Goal: Task Accomplishment & Management: Complete application form

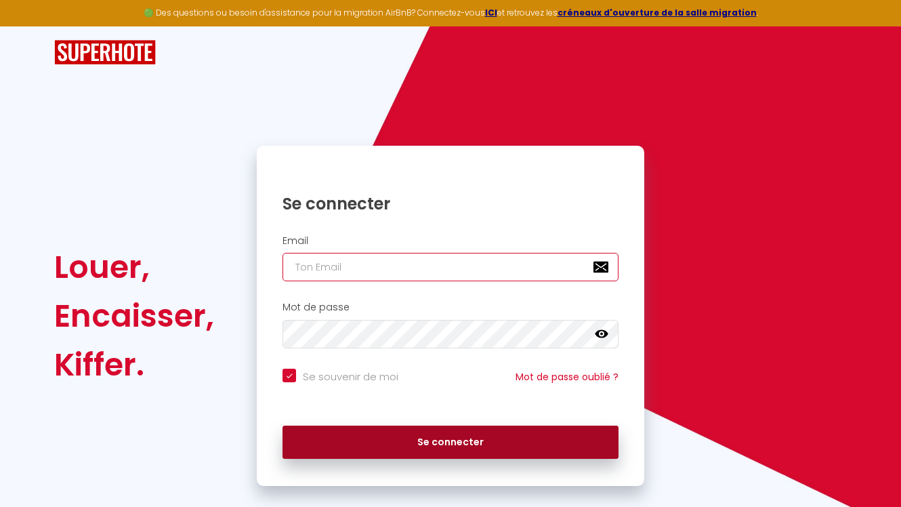
type input "[EMAIL_ADDRESS][DOMAIN_NAME]"
click at [343, 444] on button "Se connecter" at bounding box center [451, 443] width 336 height 34
checkbox input "true"
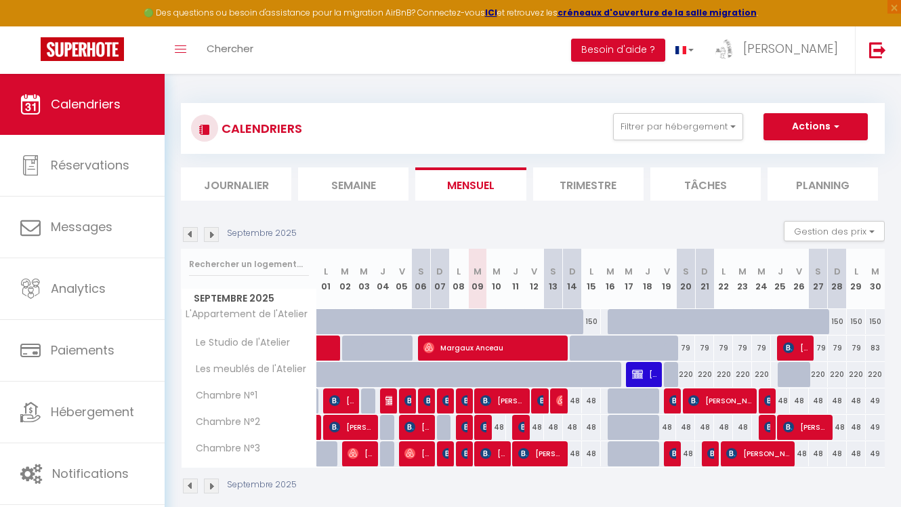
click at [212, 234] on img at bounding box center [211, 234] width 15 height 15
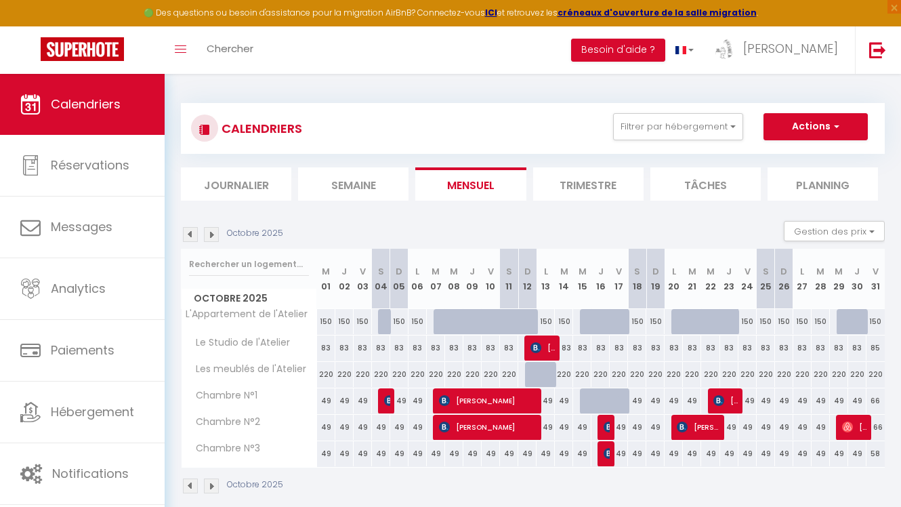
click at [584, 394] on div at bounding box center [589, 401] width 18 height 26
type input "49"
type input "Mer 15 Octobre 2025"
type input "Jeu 16 Octobre 2025"
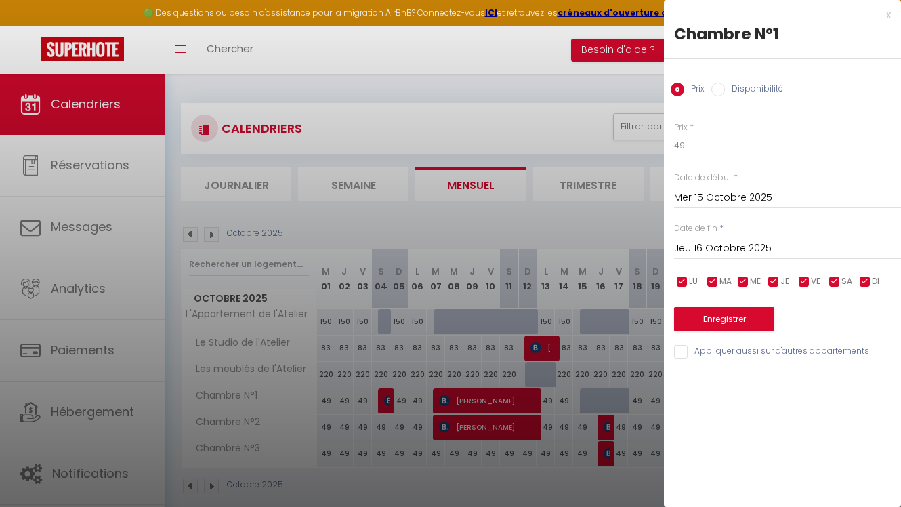
click at [743, 92] on label "Disponibilité" at bounding box center [754, 90] width 58 height 15
click at [725, 92] on input "Disponibilité" at bounding box center [718, 90] width 14 height 14
radio input "true"
radio input "false"
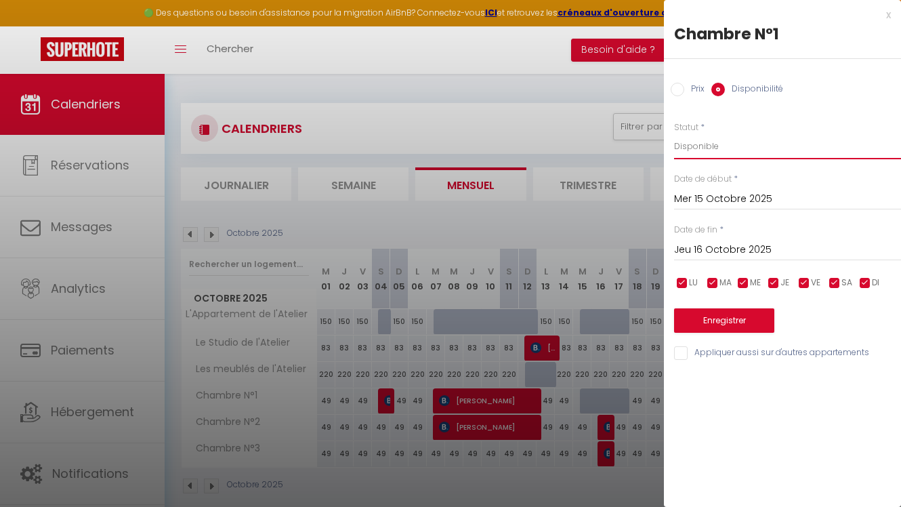
click at [711, 144] on select "Disponible Indisponible" at bounding box center [787, 146] width 227 height 26
click at [674, 133] on select "Disponible Indisponible" at bounding box center [787, 146] width 227 height 26
click at [723, 243] on input "Jeu 16 Octobre 2025" at bounding box center [787, 250] width 227 height 18
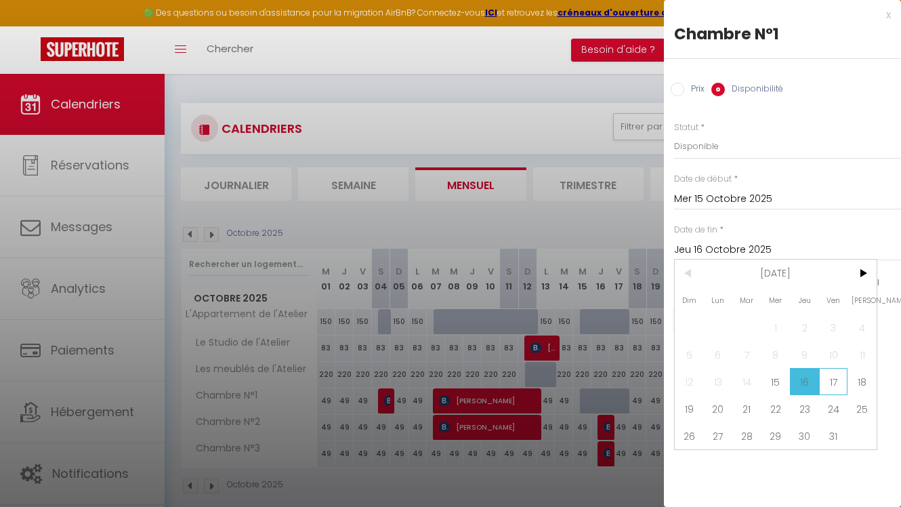
click at [836, 380] on span "17" at bounding box center [833, 381] width 29 height 27
type input "Ven 17 Octobre 2025"
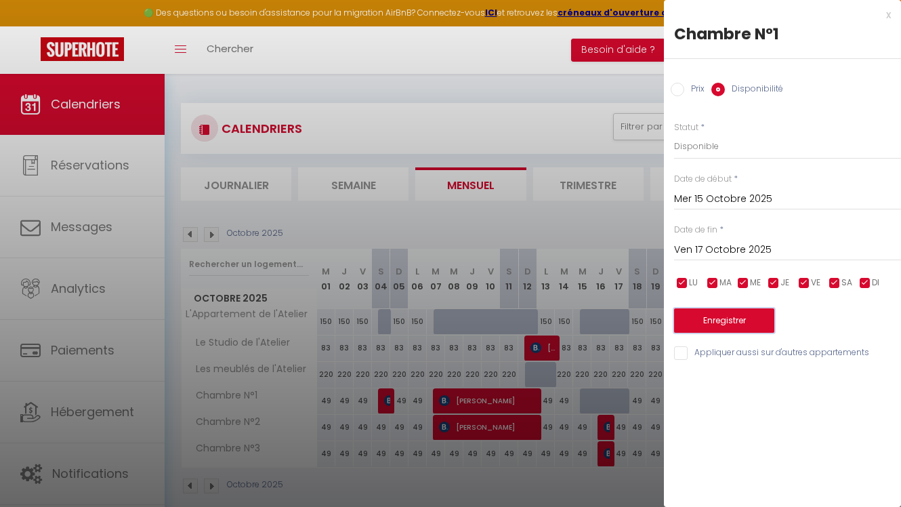
click at [741, 316] on button "Enregistrer" at bounding box center [724, 320] width 100 height 24
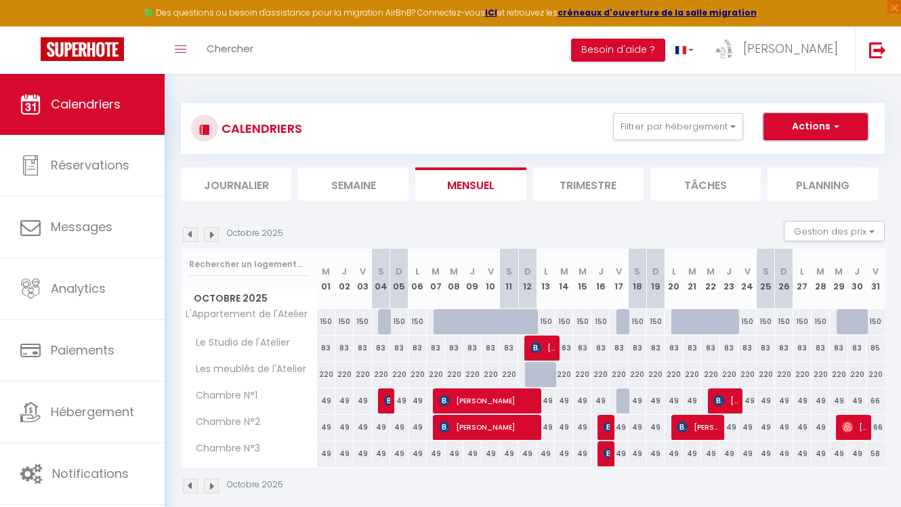
click at [804, 129] on button "Actions" at bounding box center [816, 126] width 104 height 27
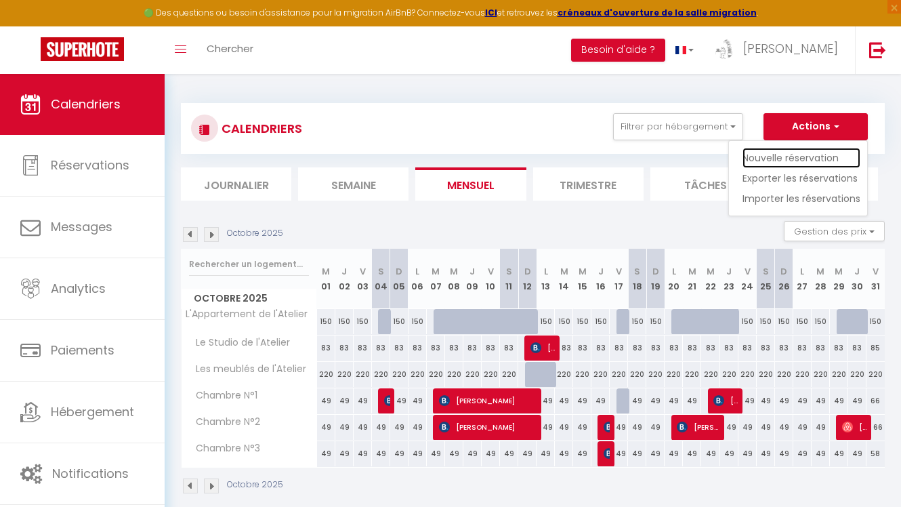
click at [779, 153] on link "Nouvelle réservation" at bounding box center [802, 158] width 118 height 20
select select
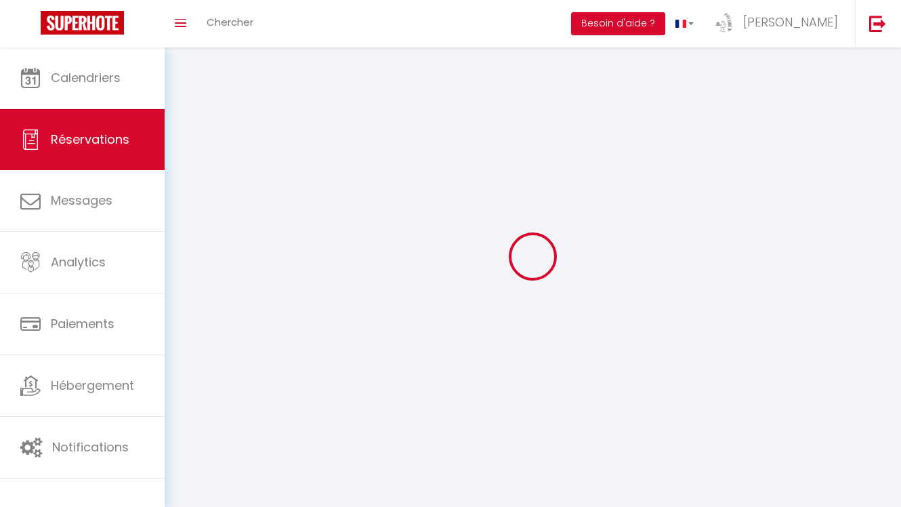
select select
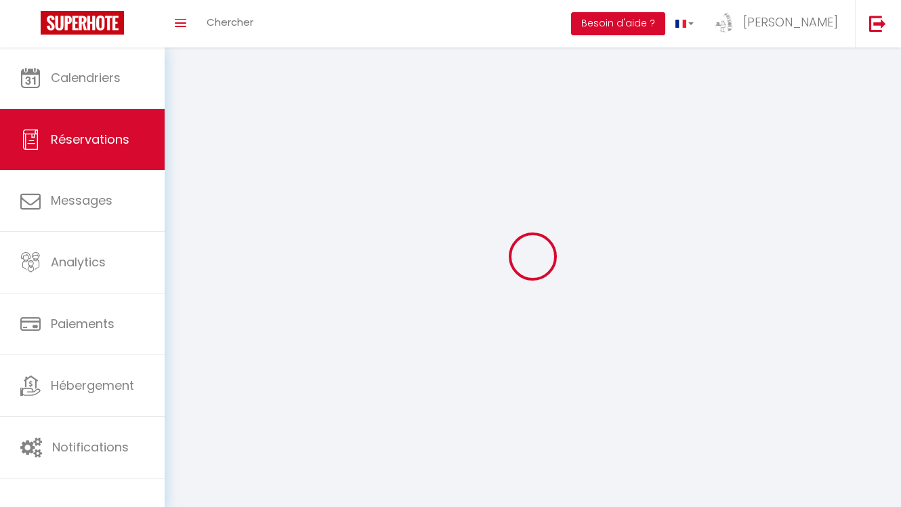
select select
checkbox input "false"
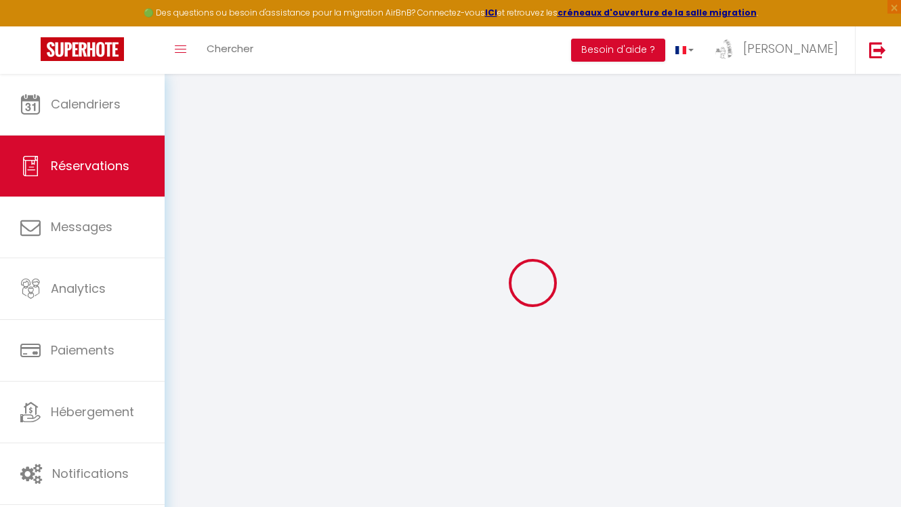
select select
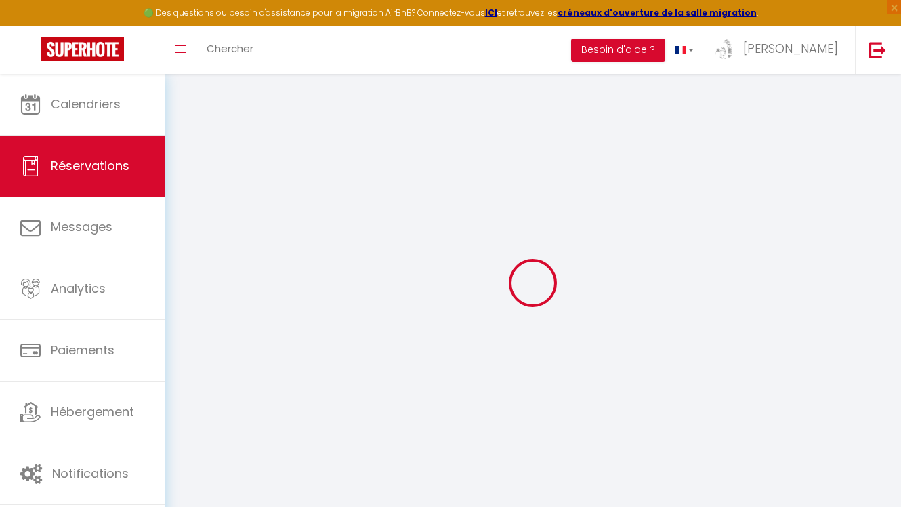
select select
checkbox input "false"
select select
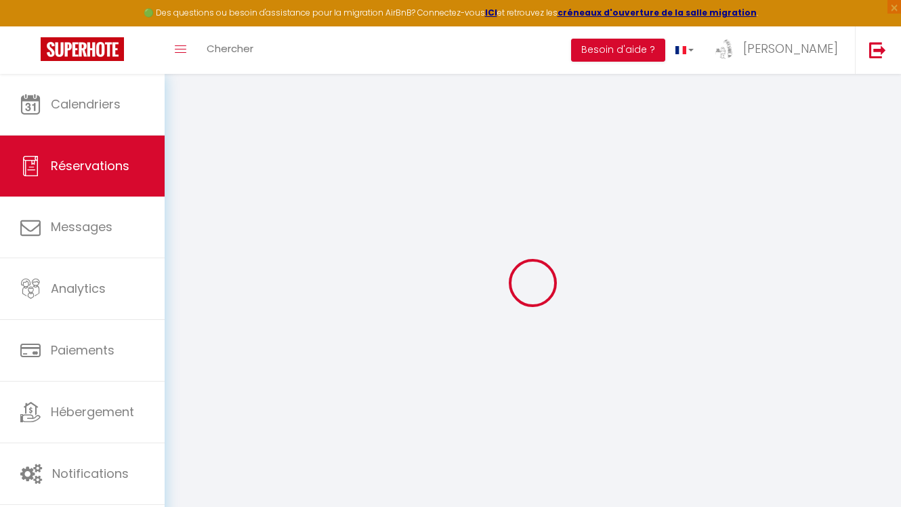
select select
checkbox input "false"
select select
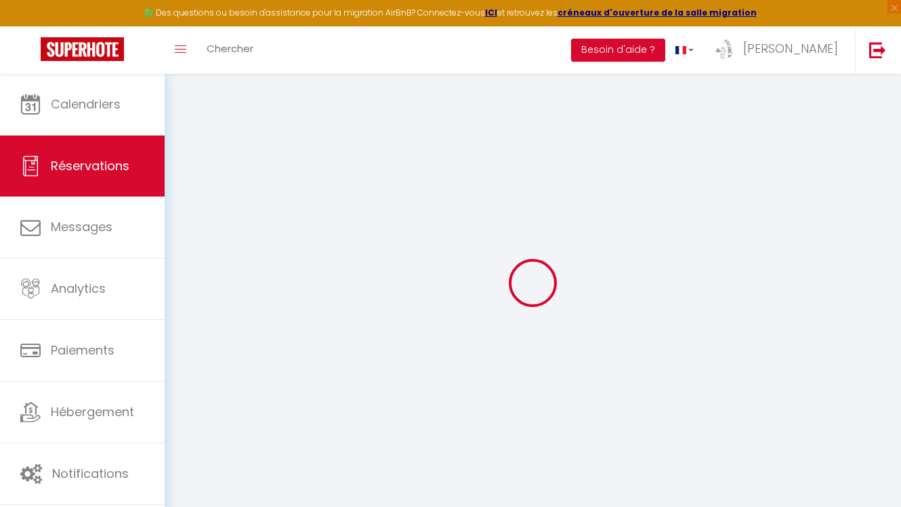
select select
checkbox input "false"
select select
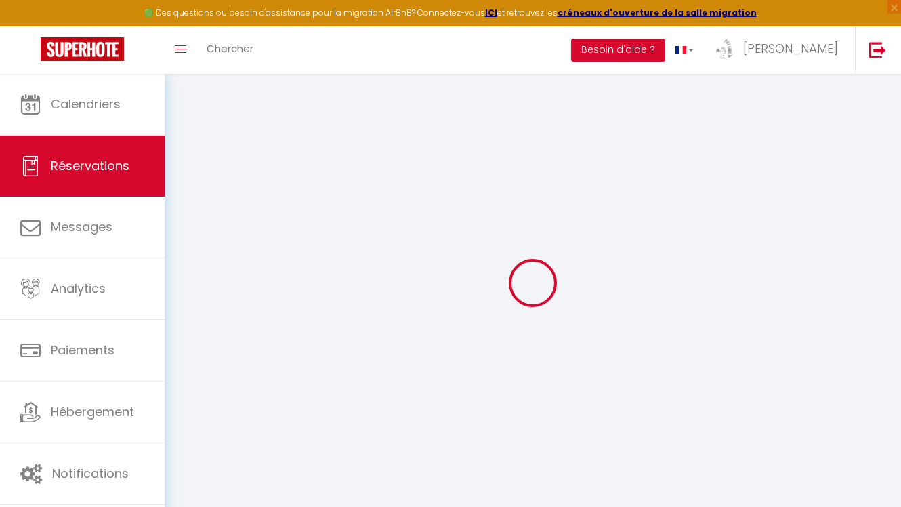
select select
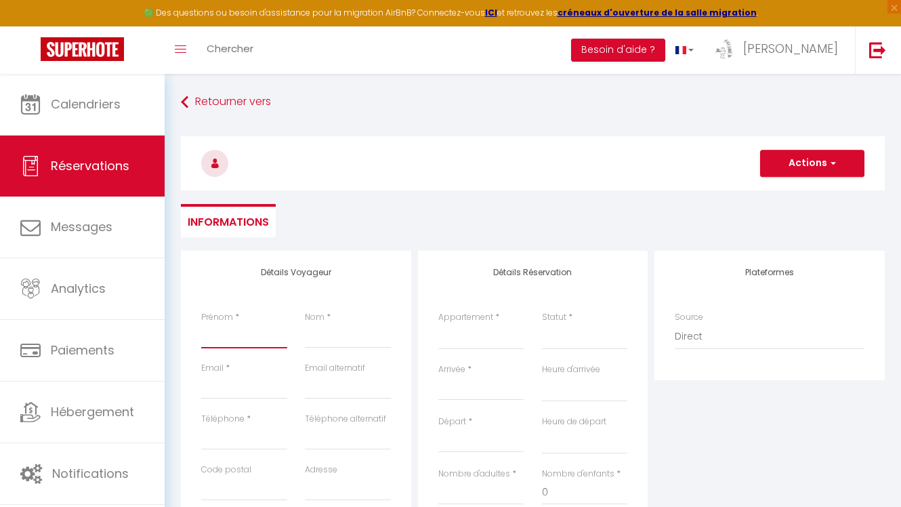
click at [232, 335] on input "Prénom" at bounding box center [244, 336] width 86 height 24
type input "S"
select select
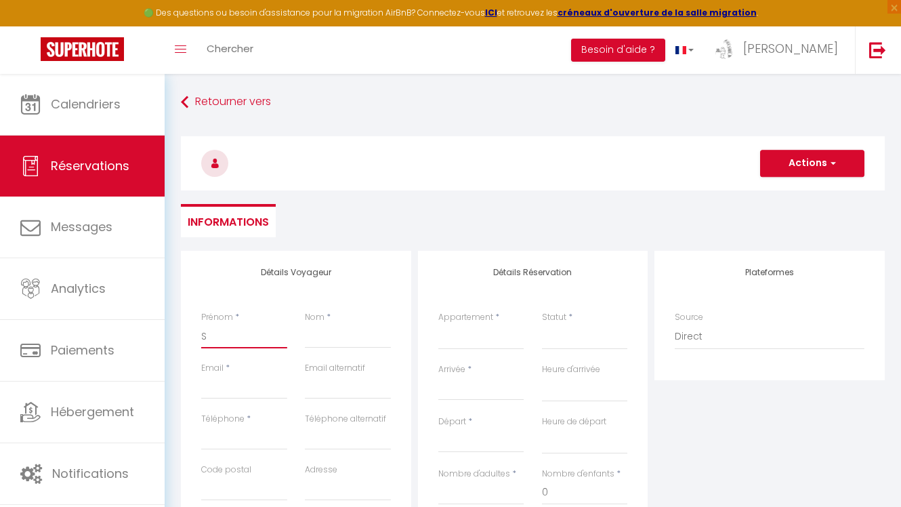
select select
checkbox input "false"
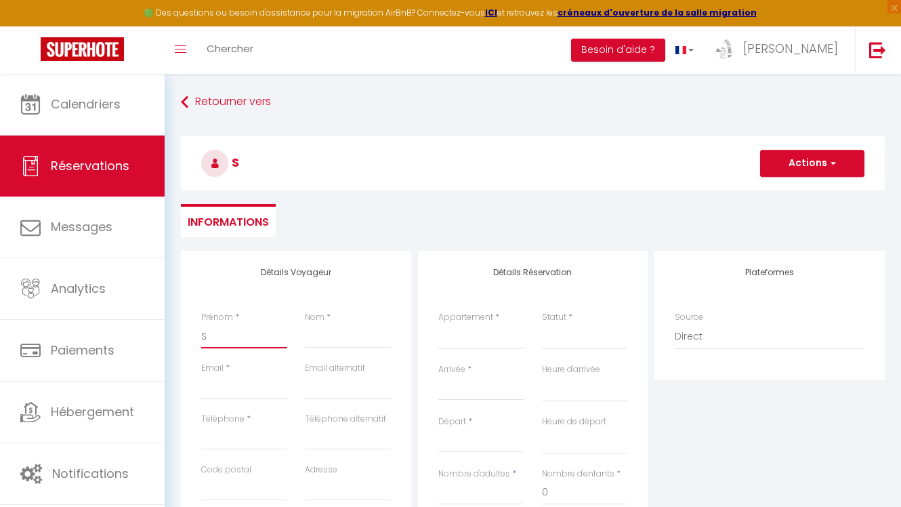
type input "So"
select select
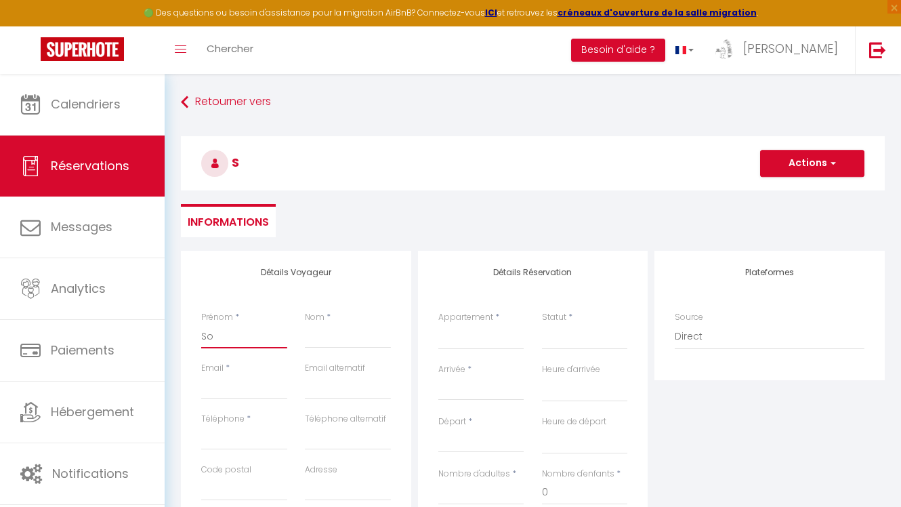
select select
checkbox input "false"
type input "Sop"
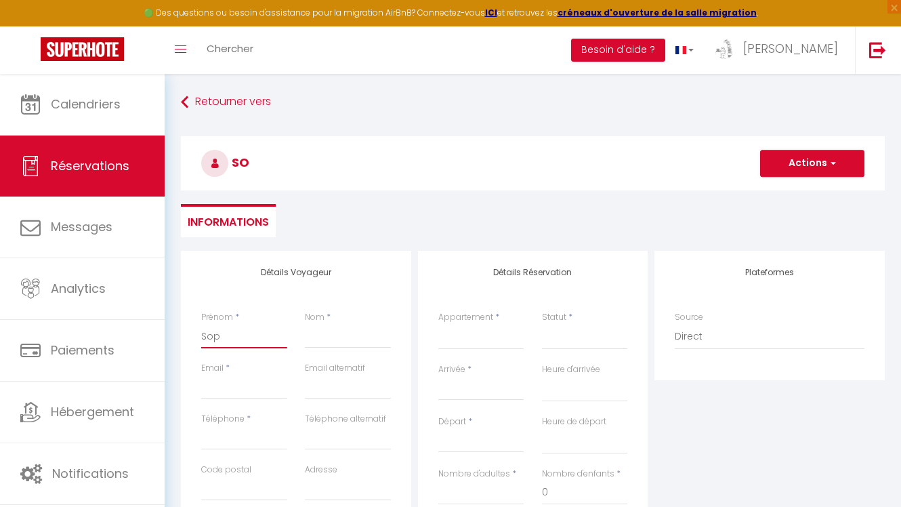
select select
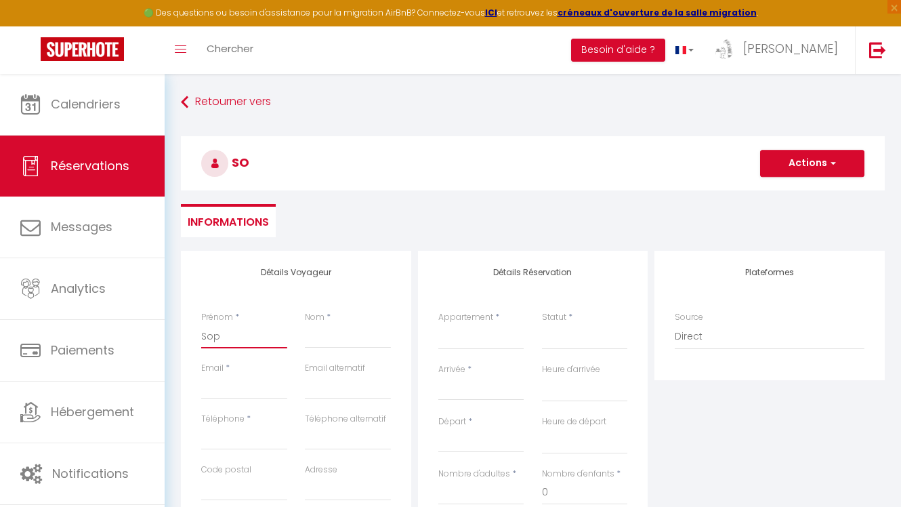
select select
checkbox input "false"
type input "Soph"
select select
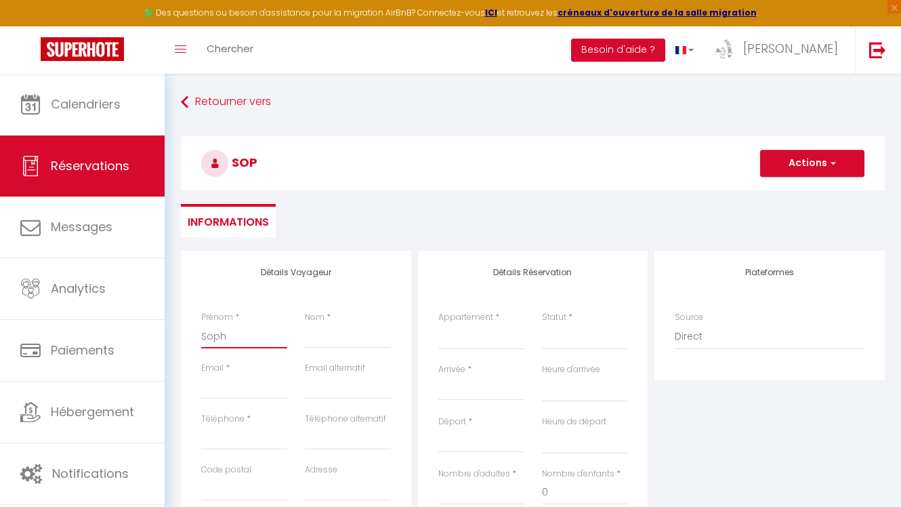
select select
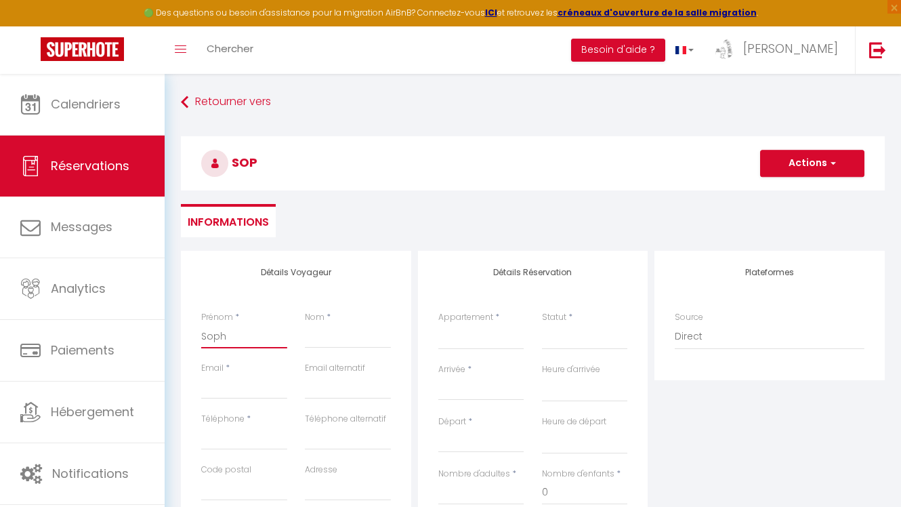
select select
checkbox input "false"
type input "Sophi"
select select
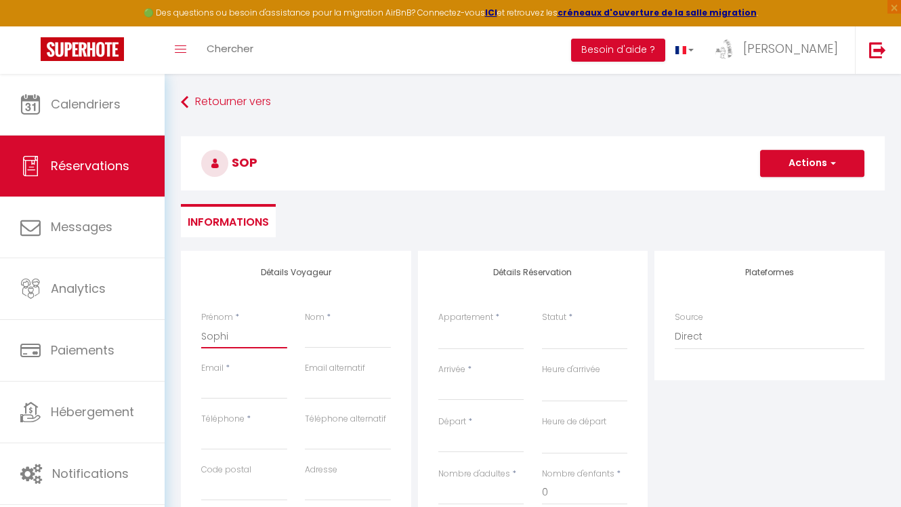
select select
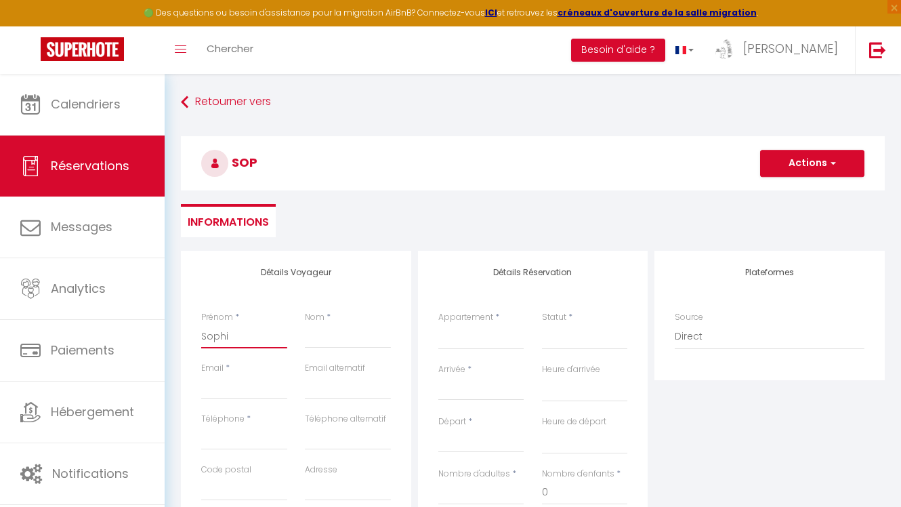
checkbox input "false"
type input "Sophie"
select select
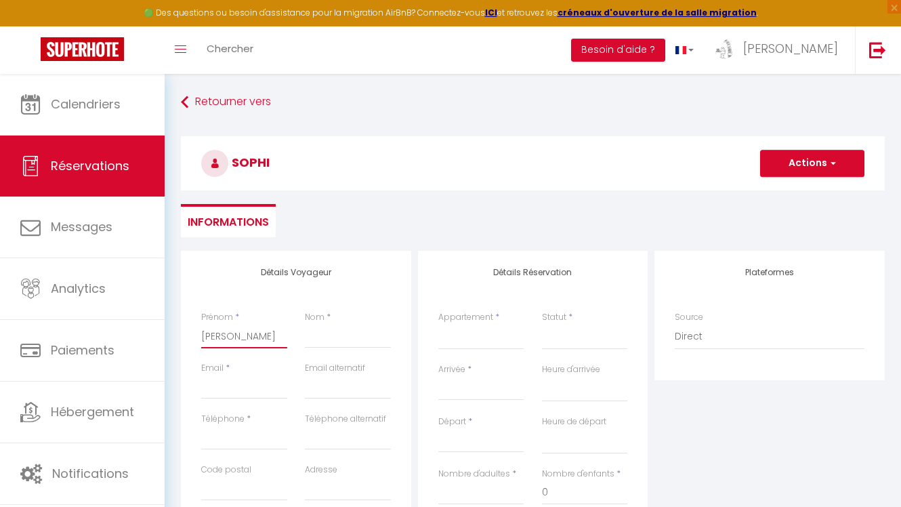
select select
checkbox input "false"
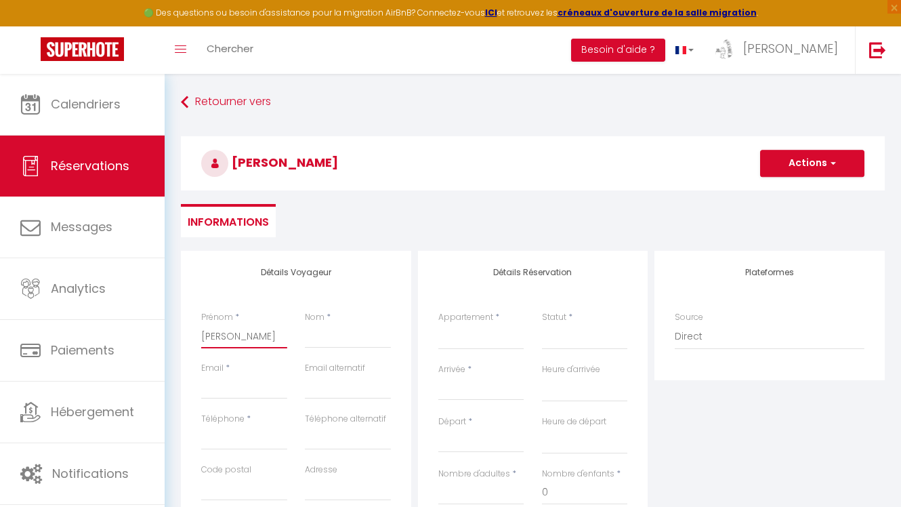
type input "Sophie"
click at [331, 337] on input "Nom" at bounding box center [348, 336] width 86 height 24
type input "R"
select select
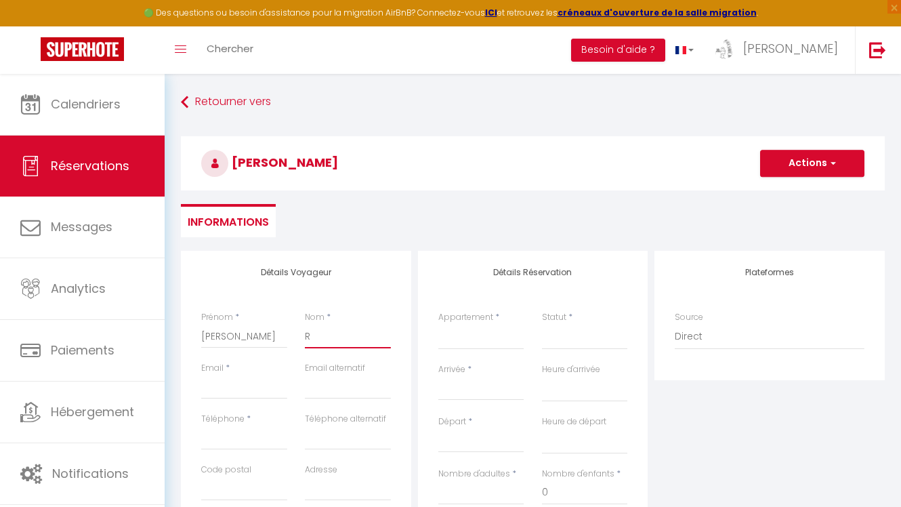
select select
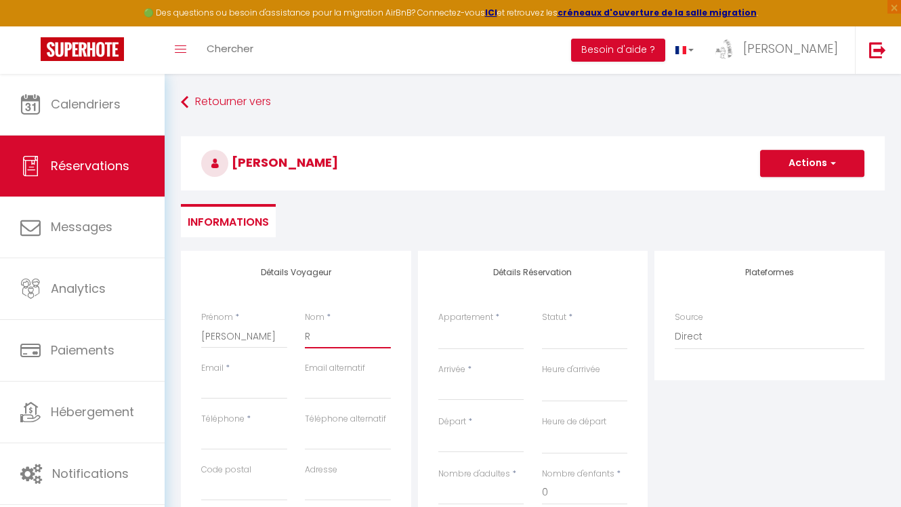
checkbox input "false"
type input "Ra"
select select
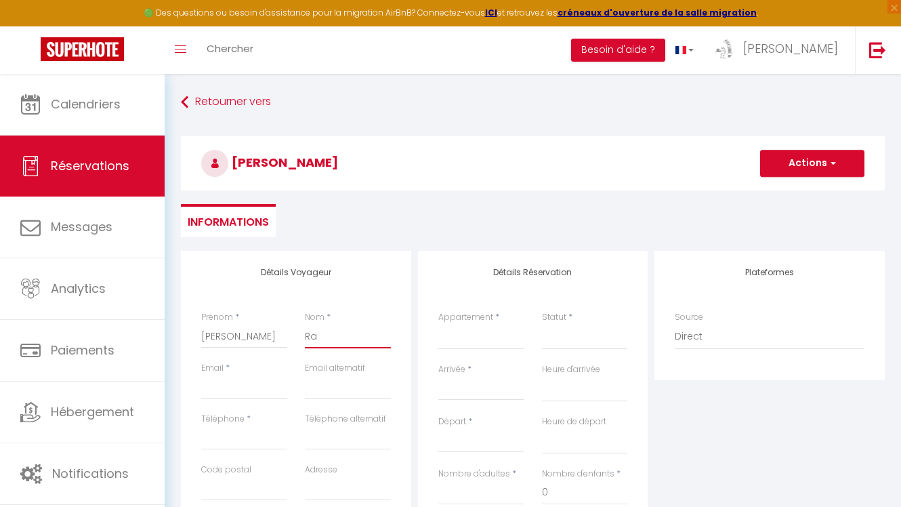
select select
checkbox input "false"
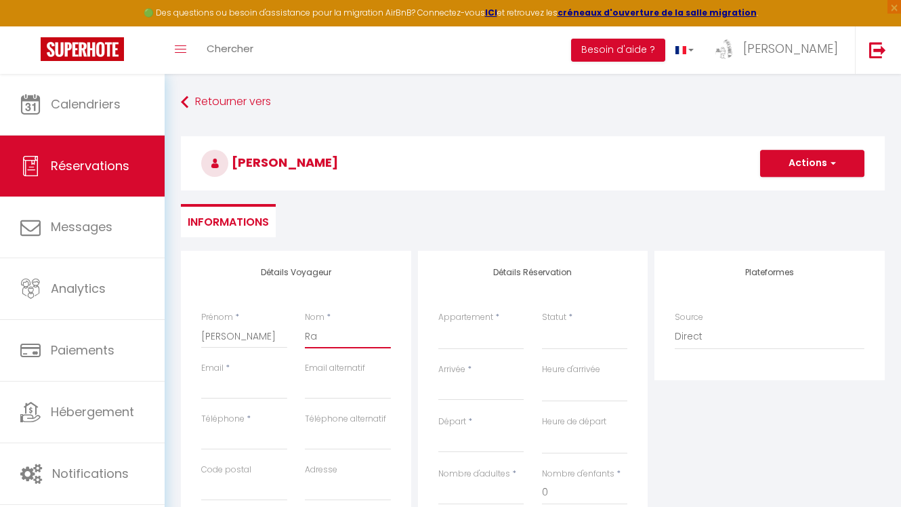
type input "Rab"
select select
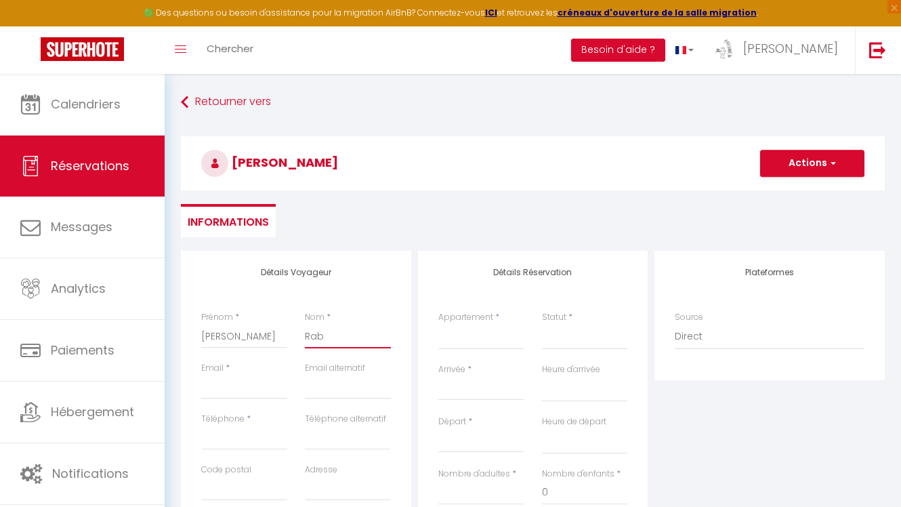
select select
checkbox input "false"
type input "Rabi"
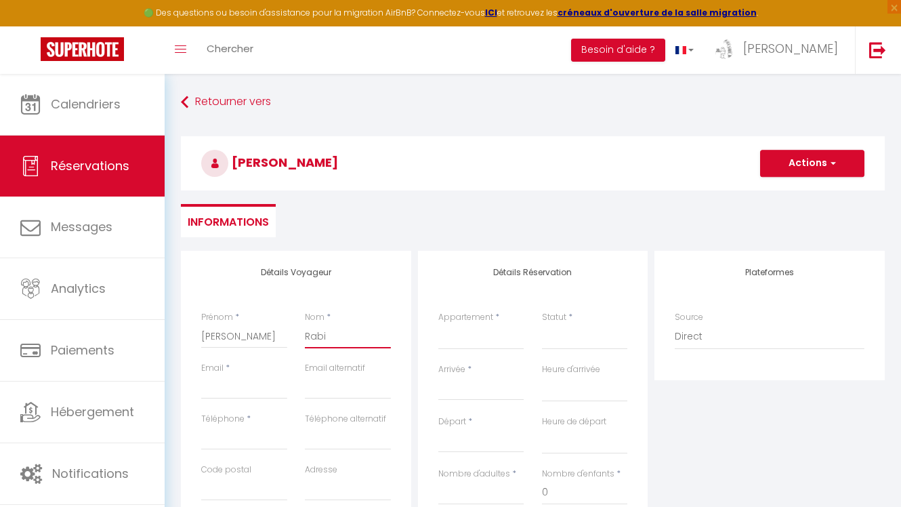
select select
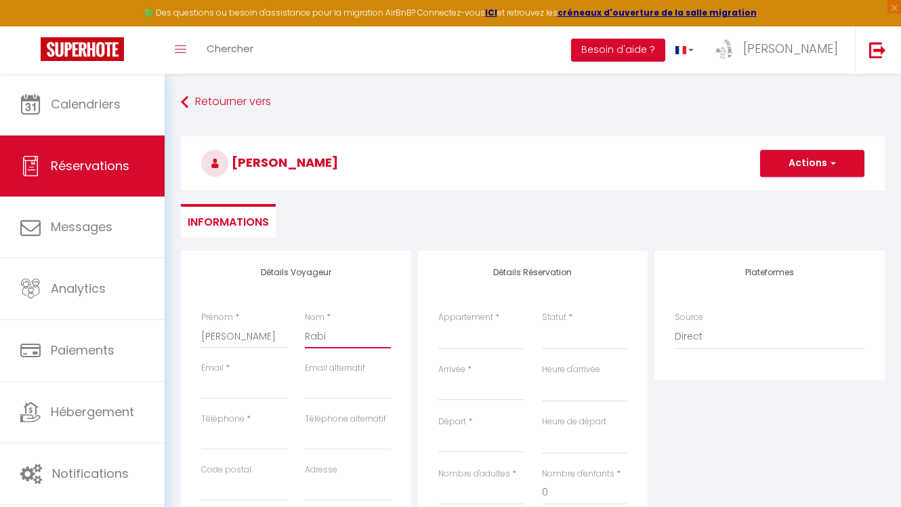
select select
checkbox input "false"
type input "Rabie"
select select
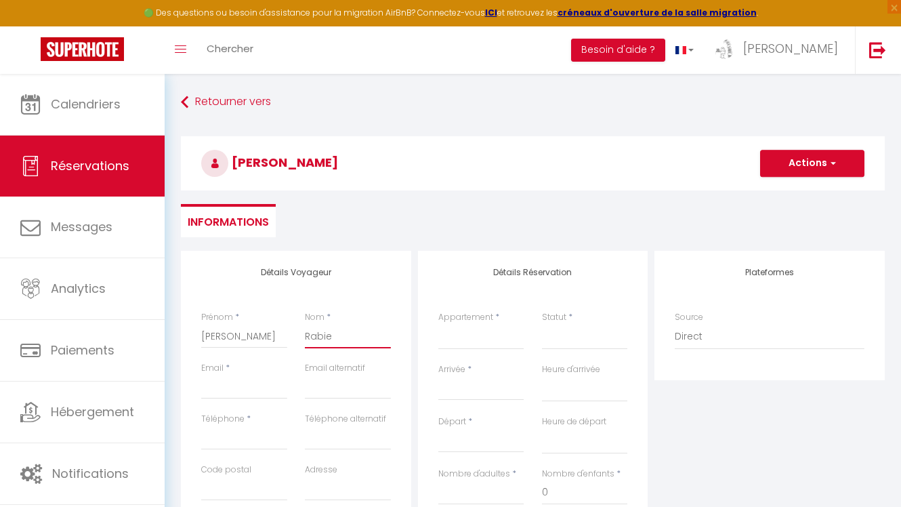
select select
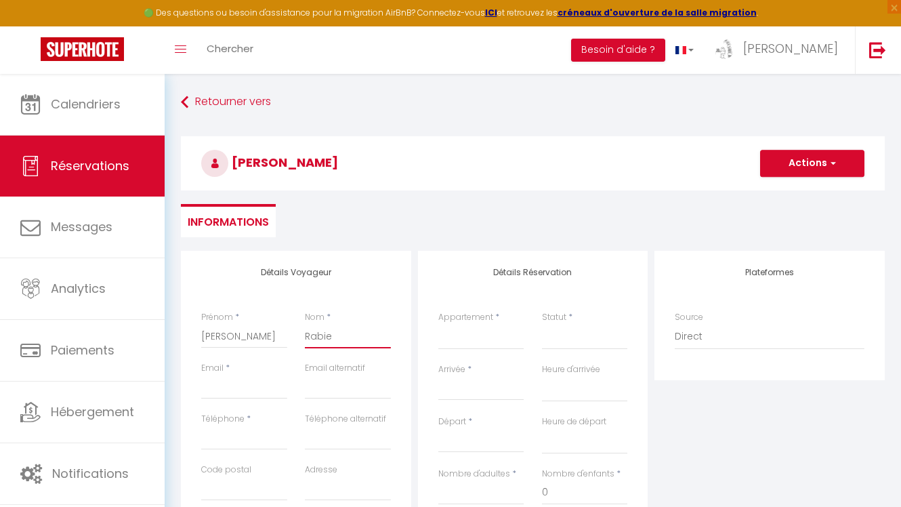
select select
checkbox input "false"
type input "Rabier"
select select
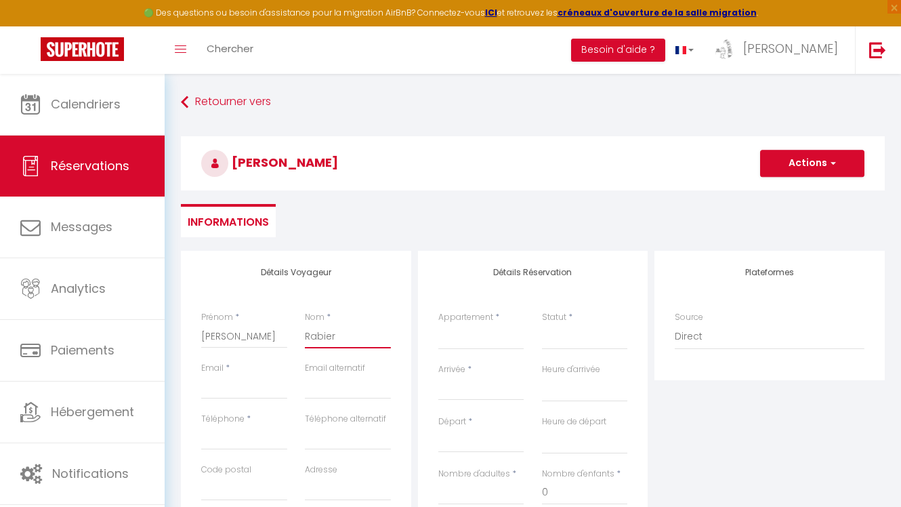
select select
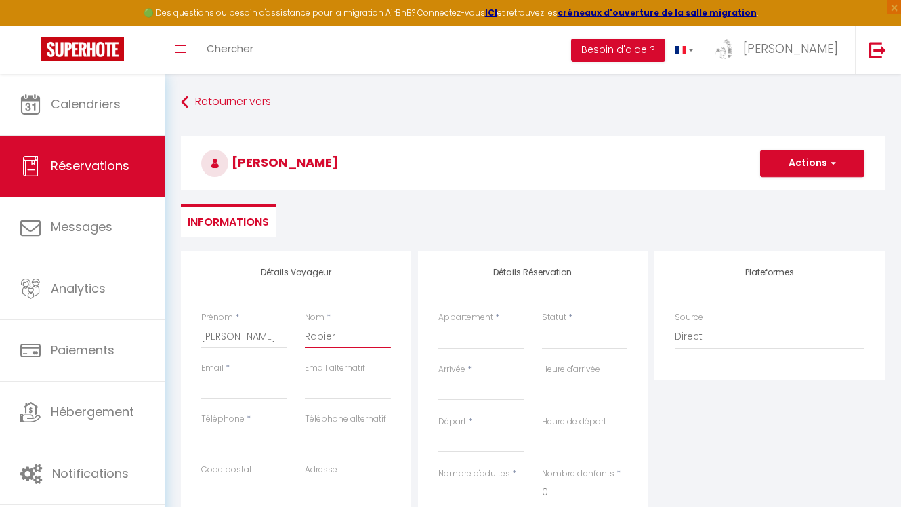
checkbox input "false"
type input "Rabier"
click at [477, 346] on select "L'Appartement de l'Atelier Le Studio de l'Atelier Les meublés de l'Atelier Cham…" at bounding box center [481, 337] width 86 height 26
select select "713"
click at [438, 324] on select "L'Appartement de l'Atelier Le Studio de l'Atelier Les meublés de l'Atelier Cham…" at bounding box center [481, 337] width 86 height 26
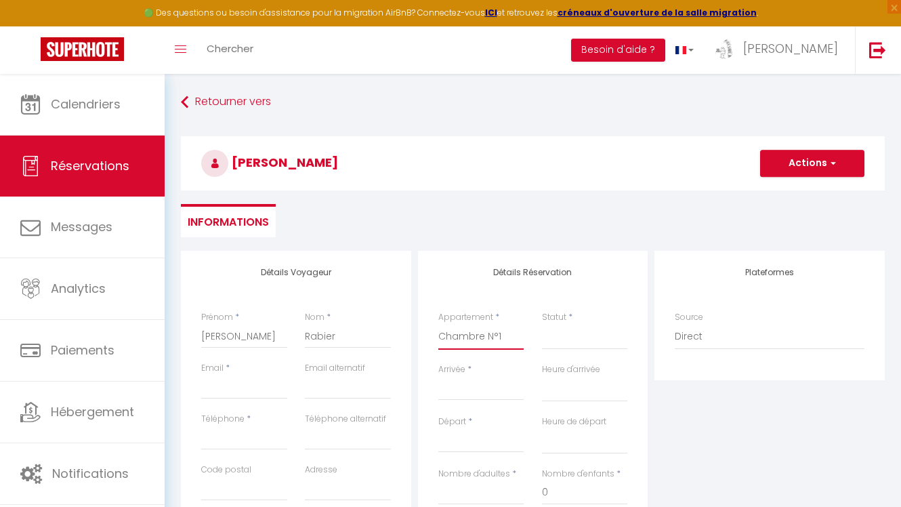
select select
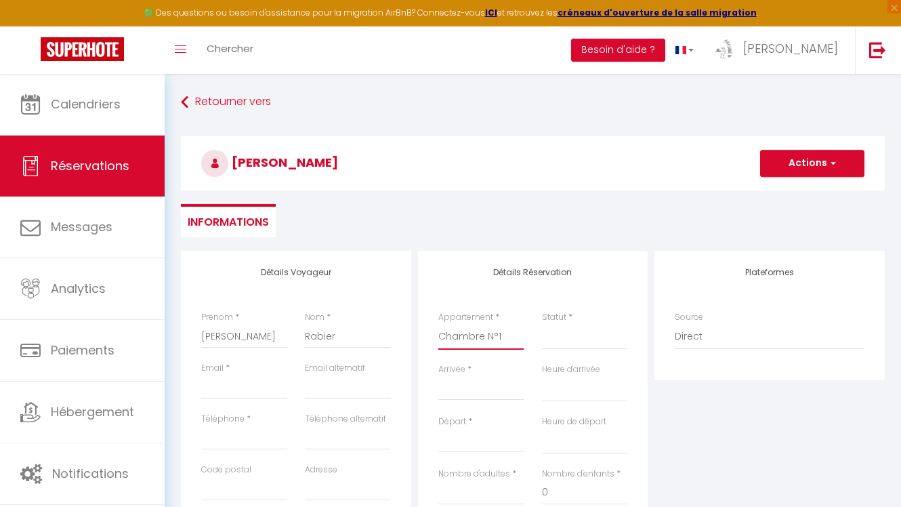
select select
checkbox input "false"
click at [457, 391] on input "Arrivée" at bounding box center [481, 390] width 86 height 18
select select
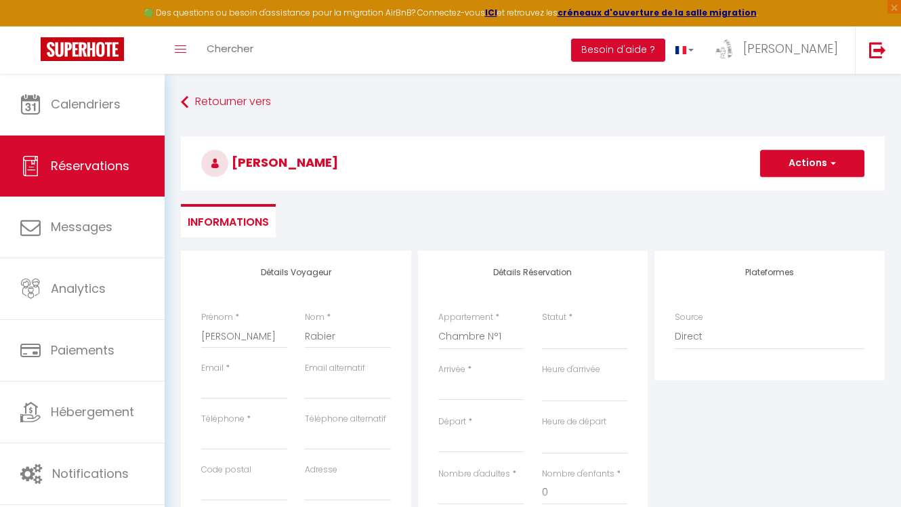
select select
checkbox input "false"
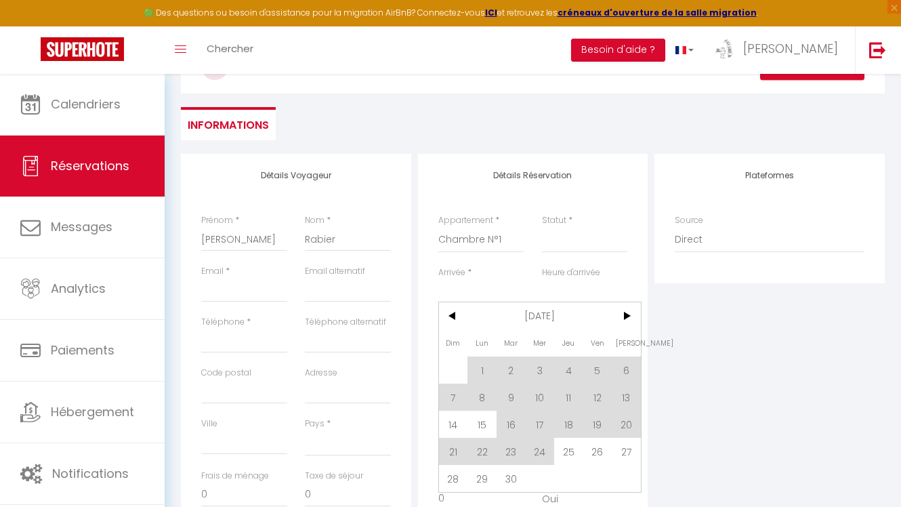
scroll to position [119, 0]
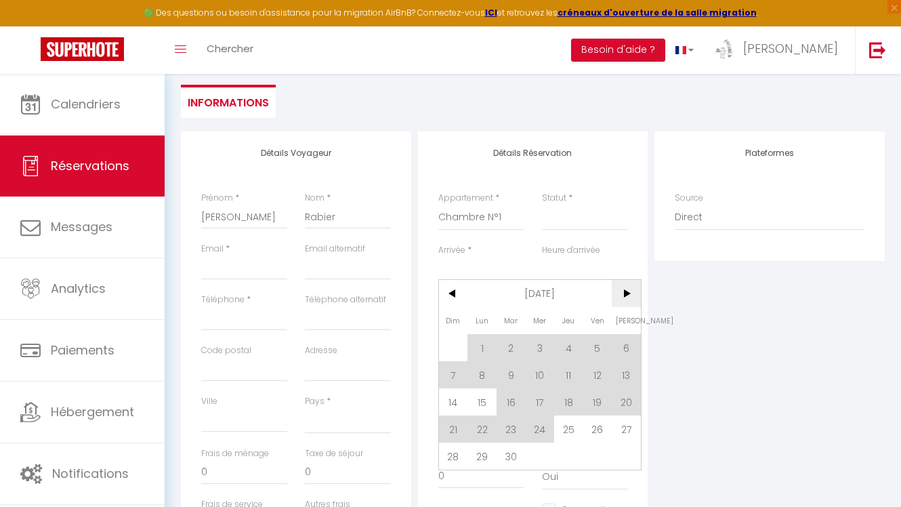
click at [634, 289] on span ">" at bounding box center [626, 293] width 29 height 27
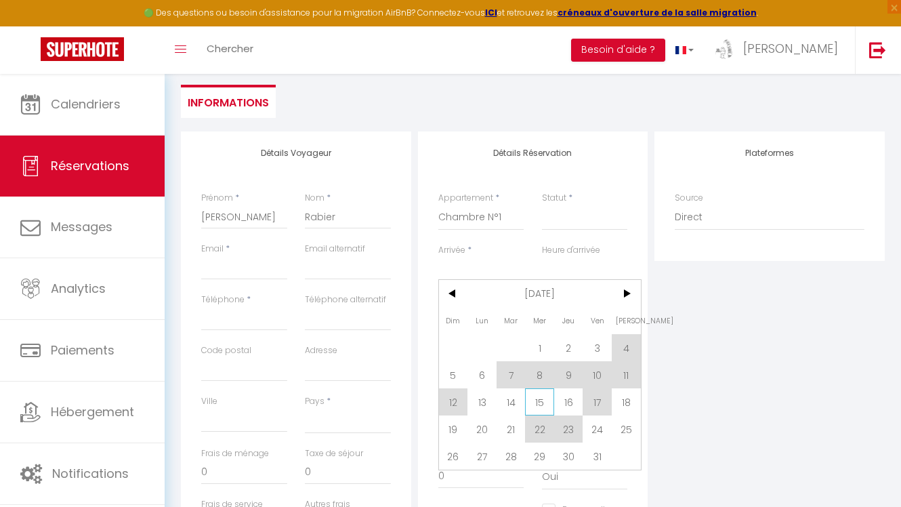
click at [539, 402] on span "15" at bounding box center [539, 401] width 29 height 27
select select
type input "Mer 15 Octobre 2025"
select select
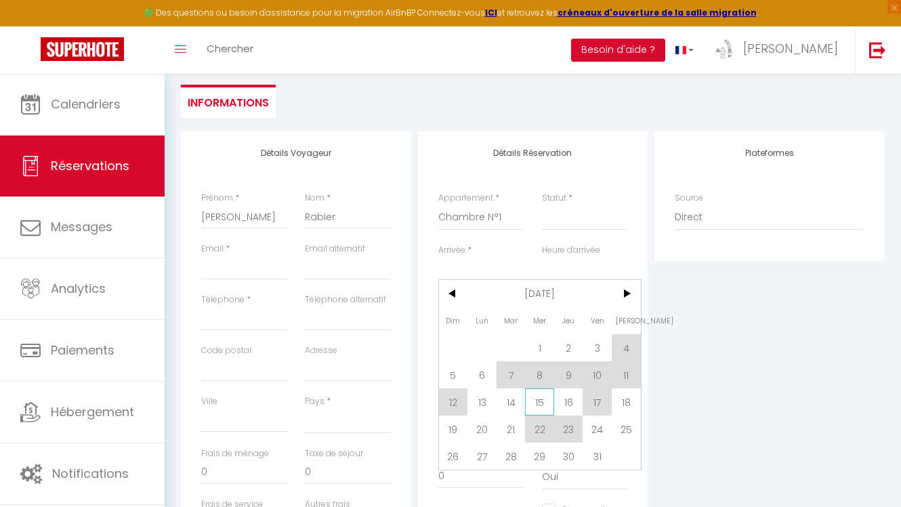
type input "Jeu 16 Octobre 2025"
select select
checkbox input "false"
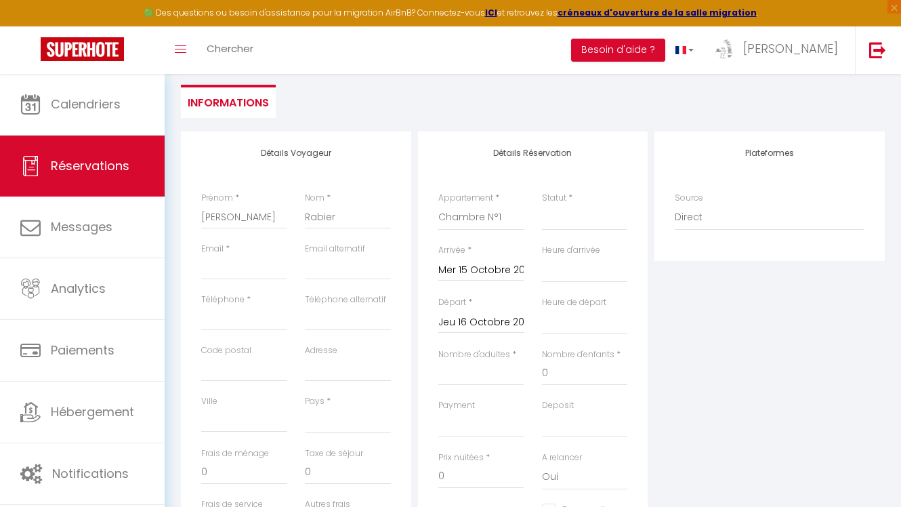
click at [486, 319] on input "Jeu 16 Octobre 2025" at bounding box center [481, 323] width 86 height 18
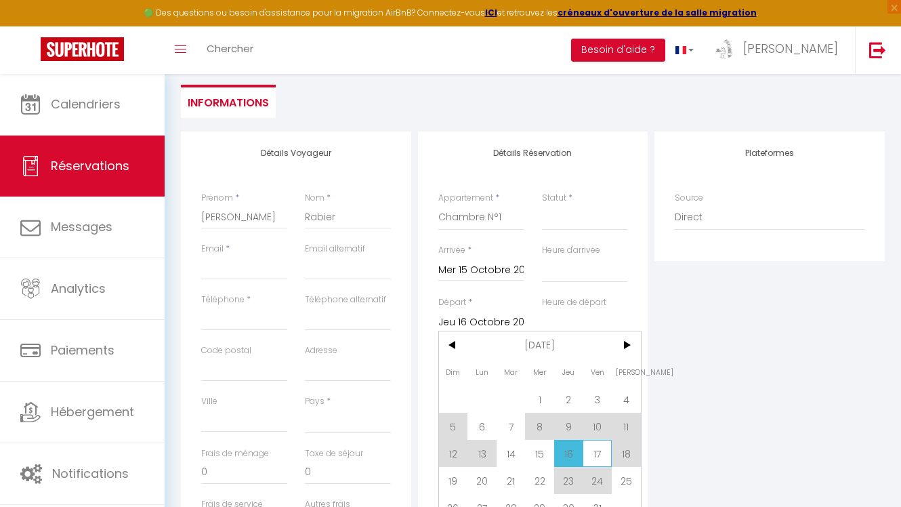
click at [597, 451] on span "17" at bounding box center [597, 453] width 29 height 27
select select
type input "Ven 17 Octobre 2025"
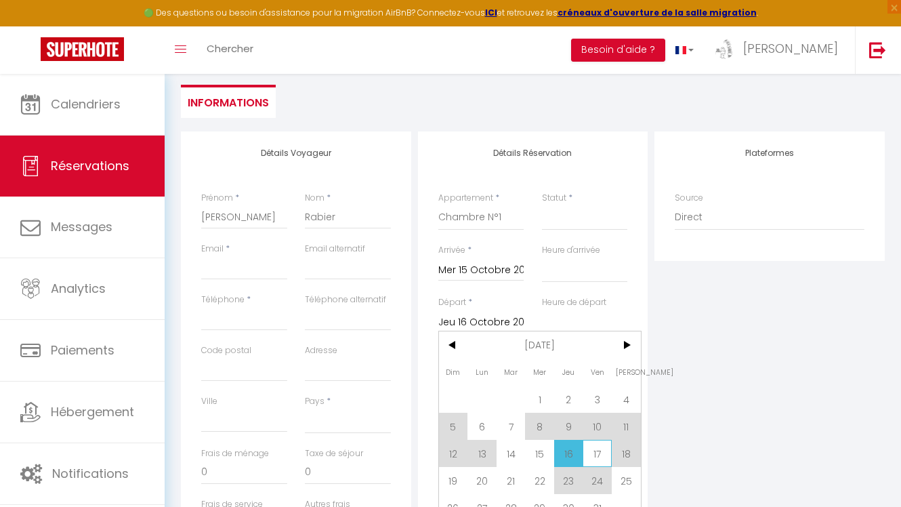
select select
checkbox input "false"
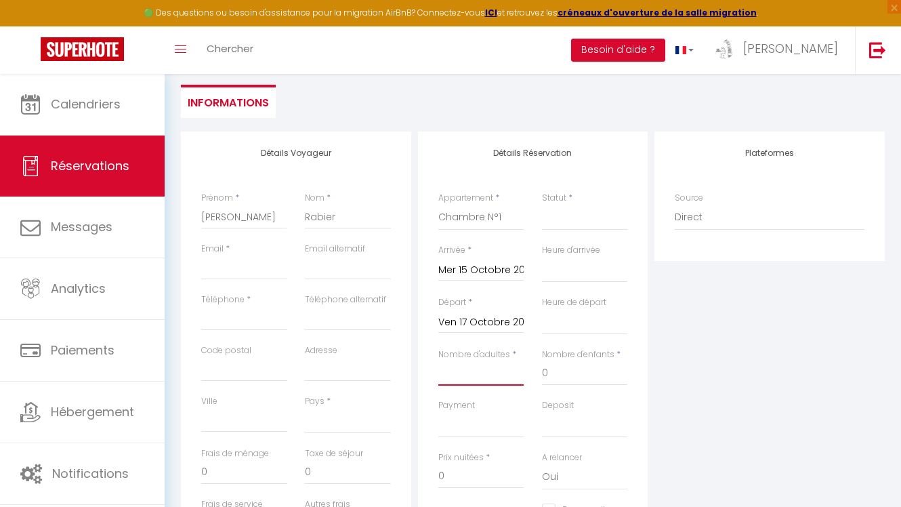
click at [461, 377] on input "Nombre d'adultes" at bounding box center [481, 373] width 86 height 24
type input "1"
select select
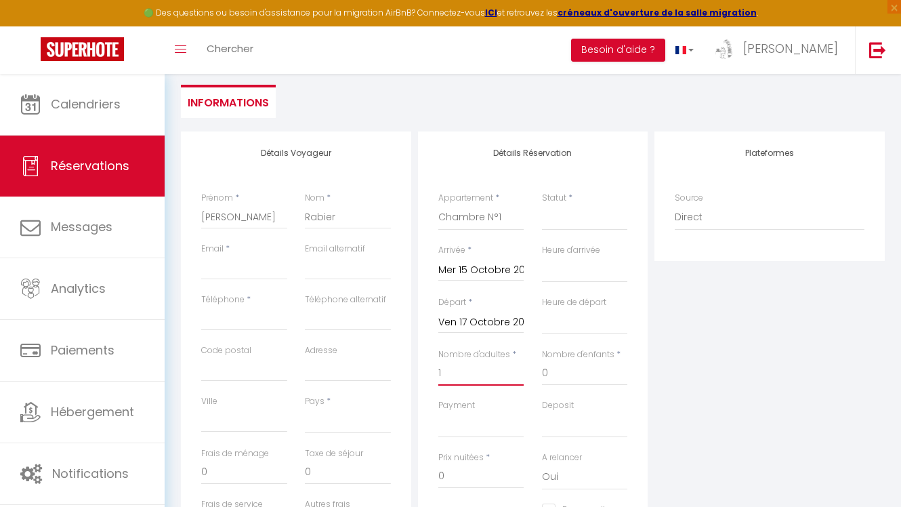
select select
checkbox input "false"
select select
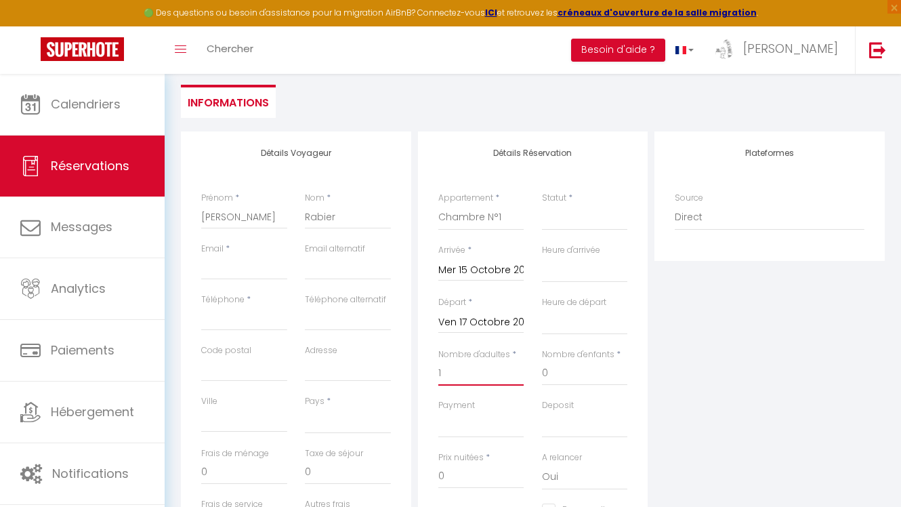
type input "21"
type input "4.32"
select select
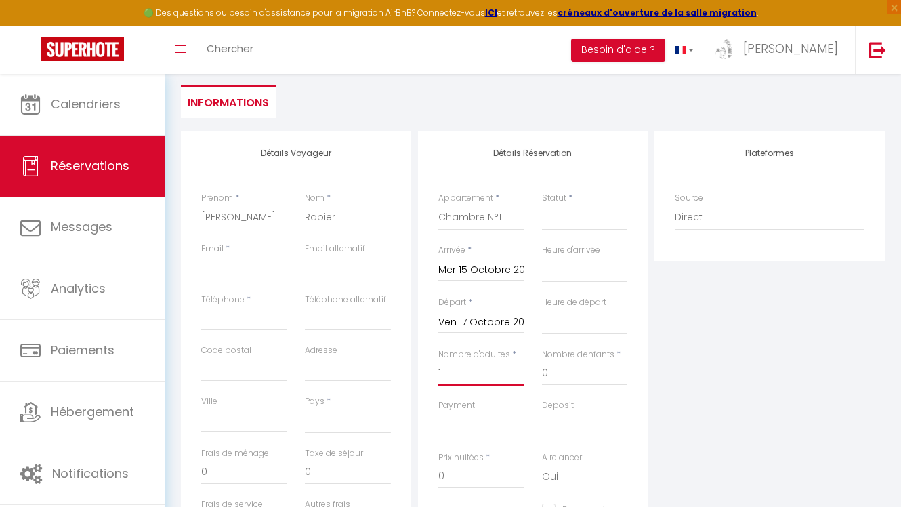
select select
drag, startPoint x: 451, startPoint y: 477, endPoint x: 392, endPoint y: 460, distance: 61.3
click at [392, 461] on div "Détails Voyageur Prénom * Sophie Nom * Rabier Email * Email alternatif Téléphon…" at bounding box center [533, 373] width 711 height 484
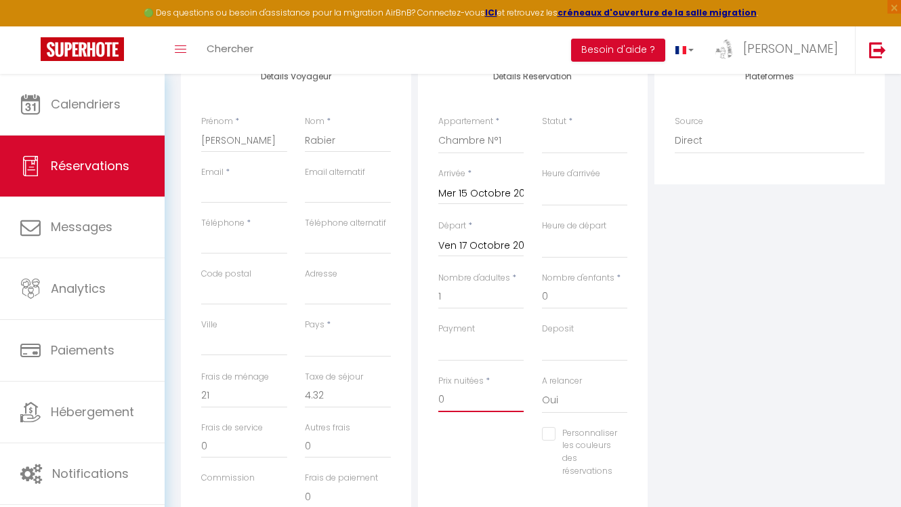
scroll to position [203, 0]
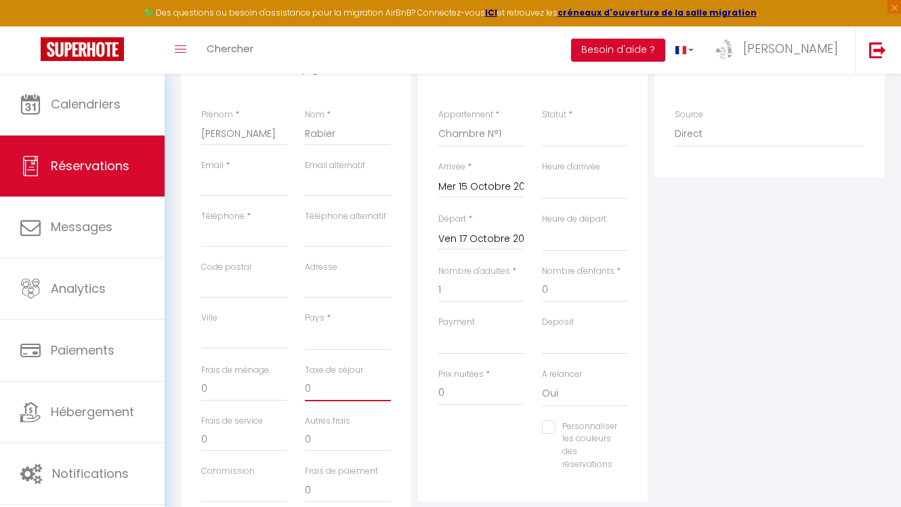
drag, startPoint x: 333, startPoint y: 392, endPoint x: 255, endPoint y: 389, distance: 77.3
click at [256, 390] on div "Frais de ménage 0 Taxe de séjour 0" at bounding box center [295, 389] width 207 height 51
click at [222, 185] on input "Email client" at bounding box center [244, 184] width 86 height 24
paste input "[PERSON_NAME][EMAIL_ADDRESS][DOMAIN_NAME]"
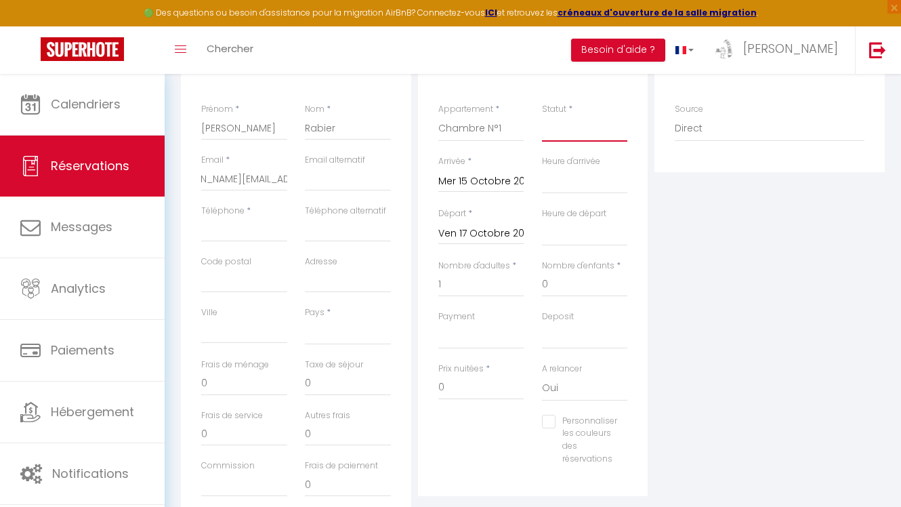
click at [573, 133] on select "Confirmé Non Confirmé Annulé Annulé par le voyageur No Show Request" at bounding box center [585, 129] width 86 height 26
click at [542, 116] on select "Confirmé Non Confirmé Annulé Annulé par le voyageur No Show Request" at bounding box center [585, 129] width 86 height 26
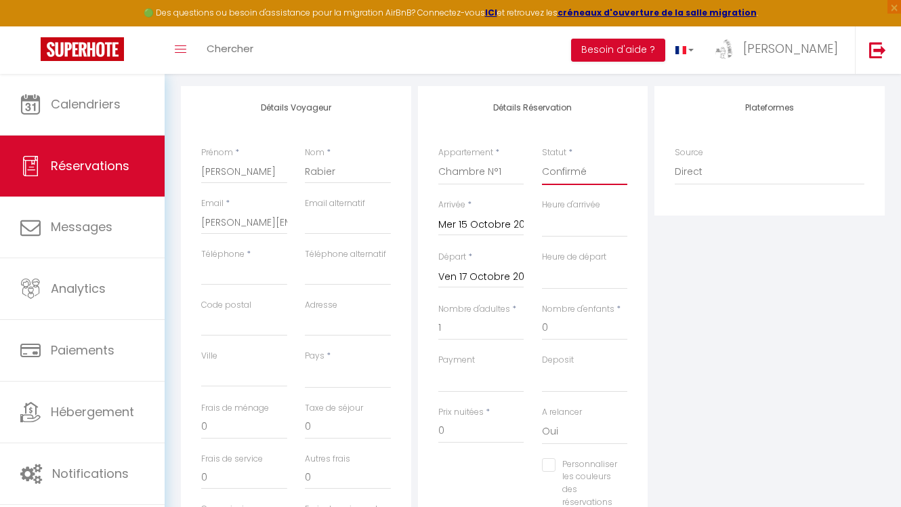
scroll to position [164, 0]
click at [321, 377] on select "France Portugal Afghanistan Albania Algeria American Samoa Andorra Angola Angui…" at bounding box center [348, 376] width 86 height 26
click at [305, 363] on select "France Portugal Afghanistan Albania Algeria American Samoa Andorra Angola Angui…" at bounding box center [348, 376] width 86 height 26
click at [232, 274] on input "Téléphone" at bounding box center [244, 274] width 86 height 24
paste input "0768583909"
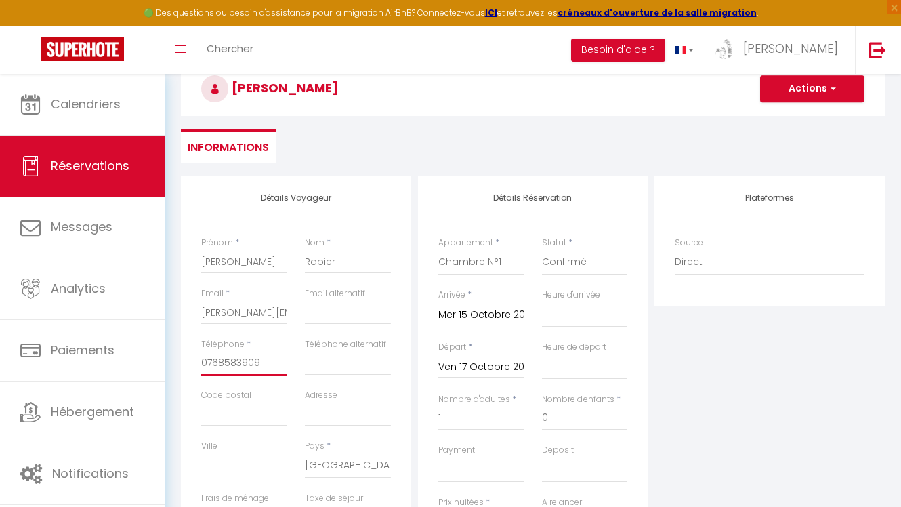
scroll to position [56, 0]
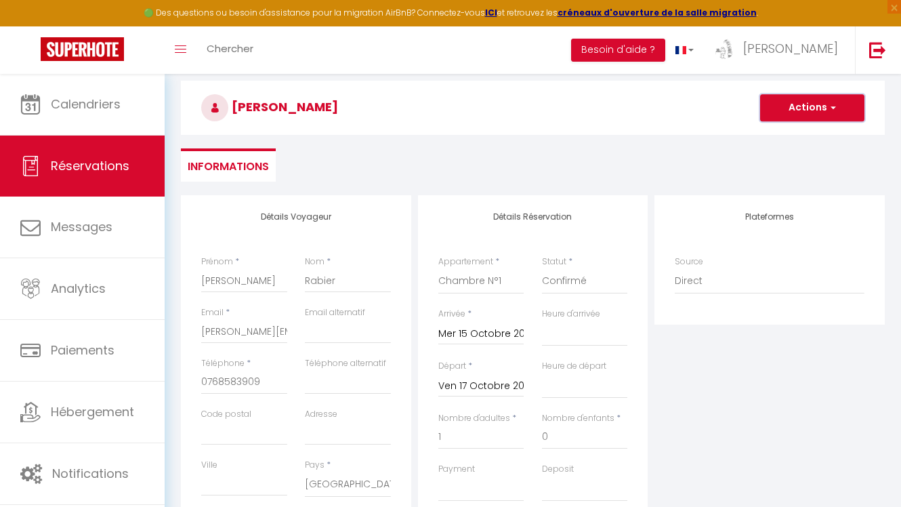
click at [782, 115] on button "Actions" at bounding box center [812, 107] width 104 height 27
click at [779, 134] on link "Enregistrer" at bounding box center [798, 138] width 107 height 18
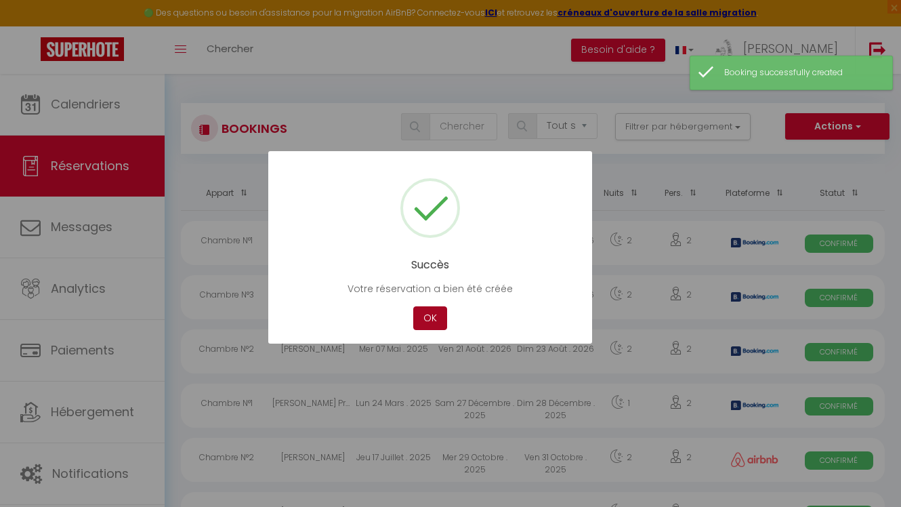
click at [430, 317] on button "OK" at bounding box center [430, 318] width 34 height 24
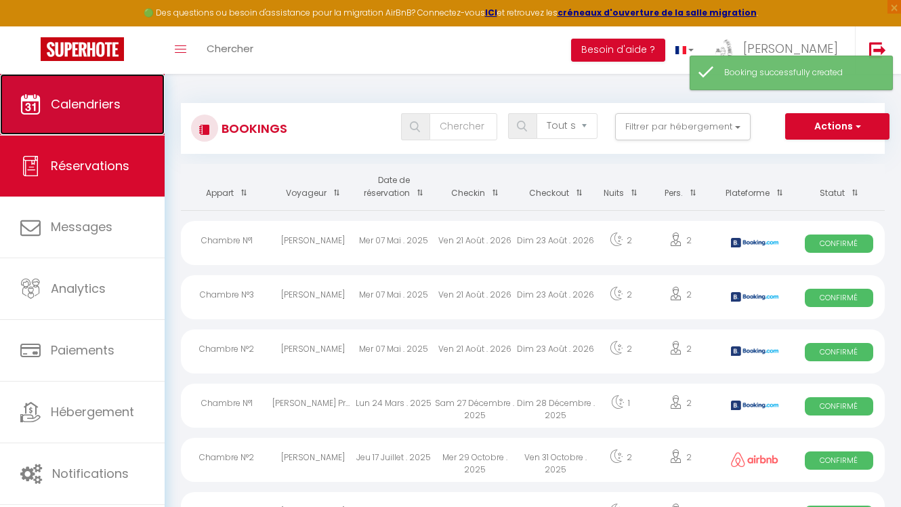
click at [89, 110] on span "Calendriers" at bounding box center [86, 104] width 70 height 17
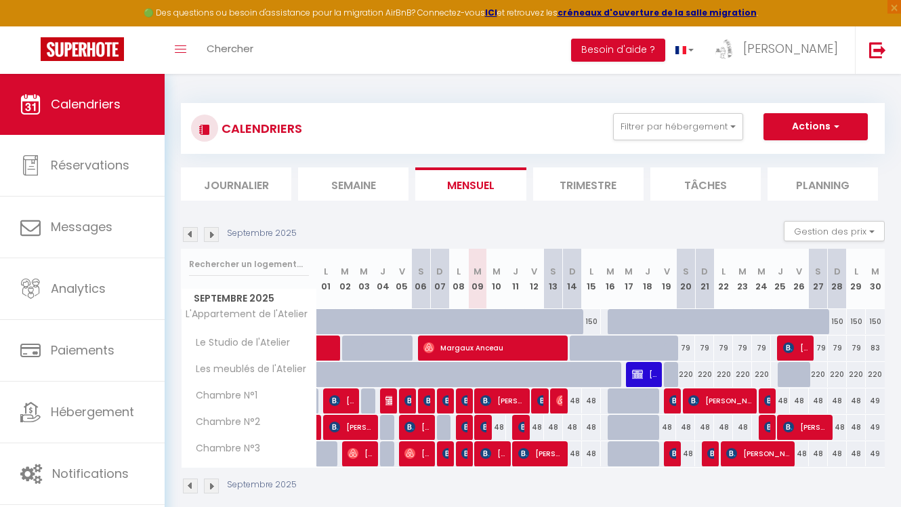
click at [207, 234] on img at bounding box center [211, 234] width 15 height 15
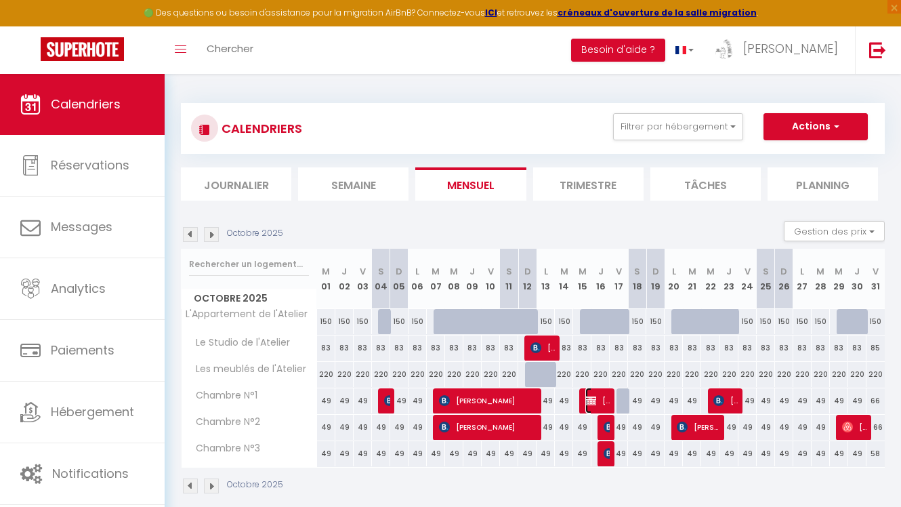
click at [599, 402] on span "[PERSON_NAME]" at bounding box center [597, 401] width 24 height 26
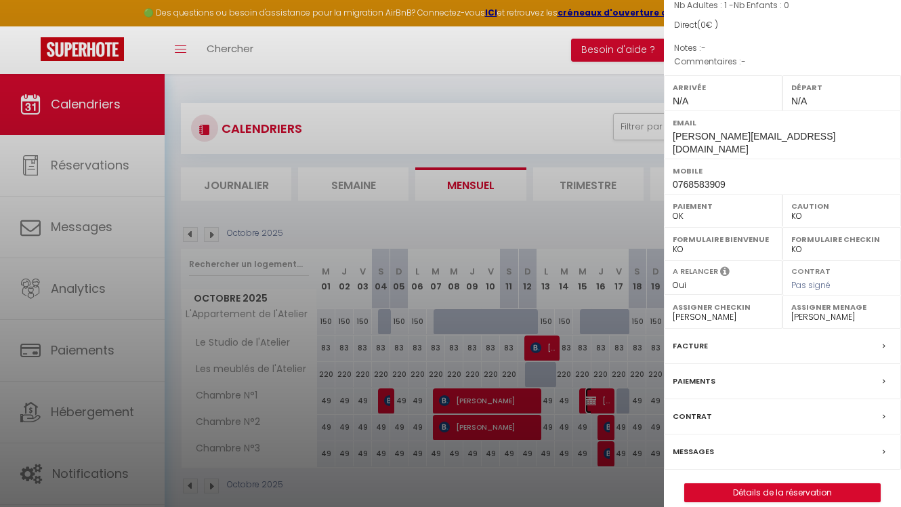
scroll to position [123, 0]
click at [713, 483] on link "Détails de la réservation" at bounding box center [782, 492] width 195 height 18
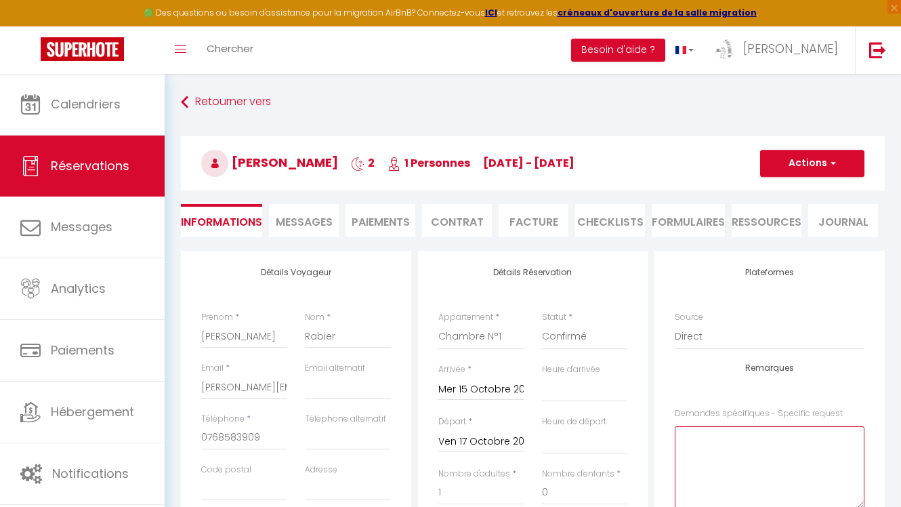
click at [716, 444] on request0 at bounding box center [770, 467] width 190 height 82
paste request0 "SUITE N°1 DES CHAMBRES DE L'ATELIER à reprogrammer ultérieurement sans frais le…"
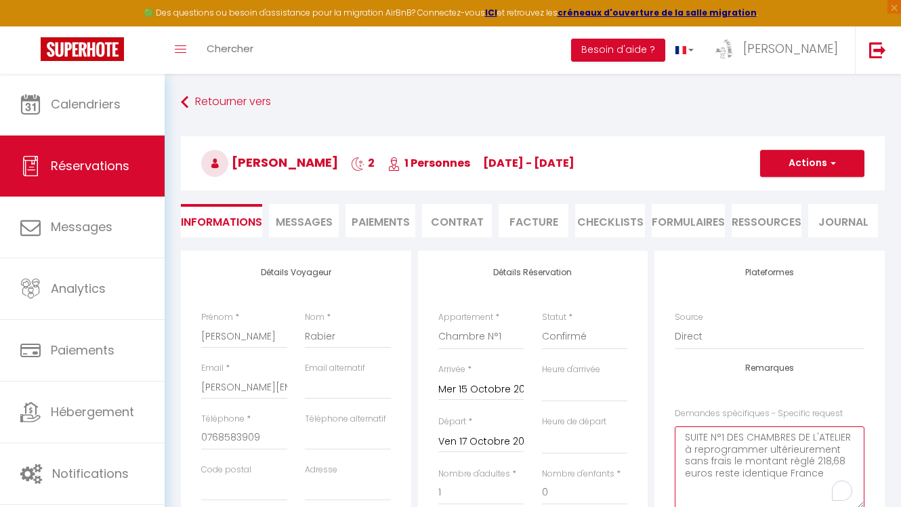
drag, startPoint x: 695, startPoint y: 451, endPoint x: 676, endPoint y: 450, distance: 19.0
click at [676, 450] on request0 "SUITE N°1 DES CHAMBRES DE L'ATELIER à reprogrammer ultérieurement sans frais le…" at bounding box center [770, 467] width 190 height 82
drag, startPoint x: 756, startPoint y: 449, endPoint x: 747, endPoint y: 449, distance: 8.1
click at [747, 449] on request0 "SUITE N°1 DES CHAMBRES DE L'ATELIER reprogrammer ultérieurement sans frais le m…" at bounding box center [770, 467] width 190 height 82
click at [760, 461] on request0 "SUITE N°1 DES CHAMBRES DE L'ATELIER reprogrammée ultérieurement sans frais le m…" at bounding box center [770, 467] width 190 height 82
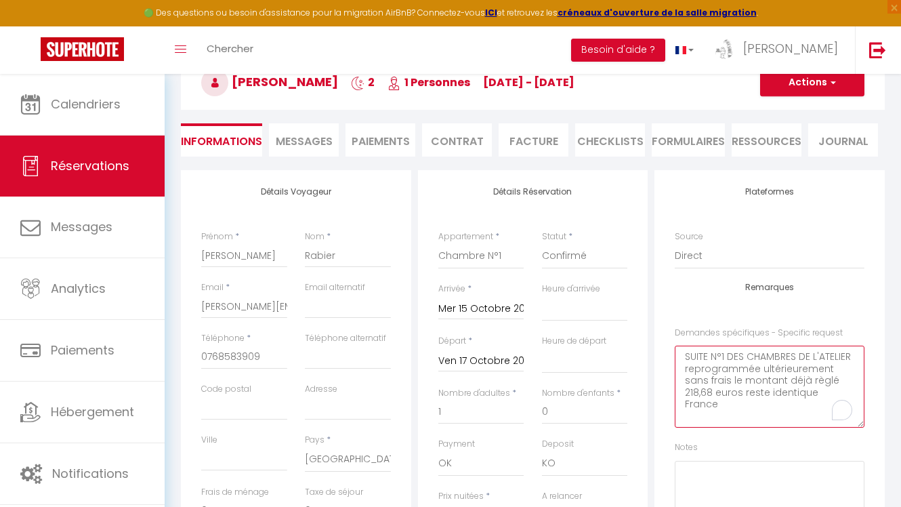
scroll to position [58, 0]
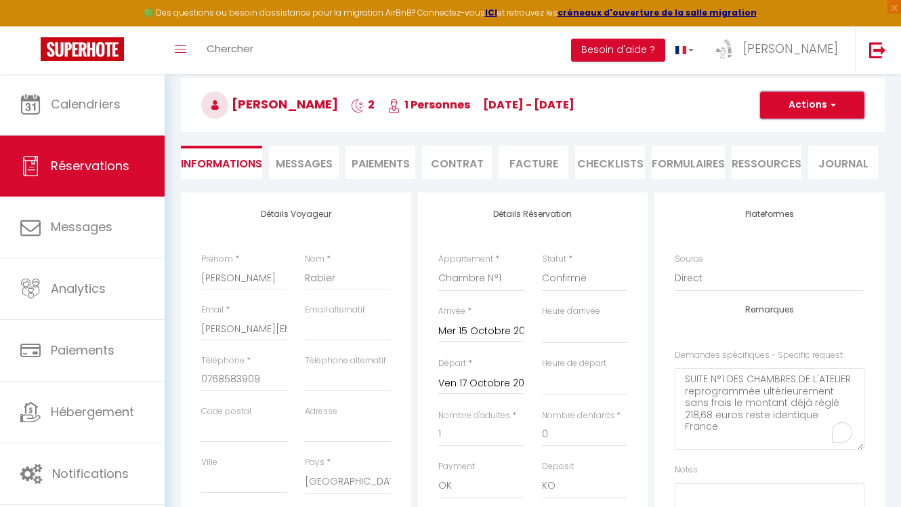
click at [798, 105] on button "Actions" at bounding box center [812, 104] width 104 height 27
click at [793, 128] on link "Enregistrer" at bounding box center [798, 135] width 107 height 18
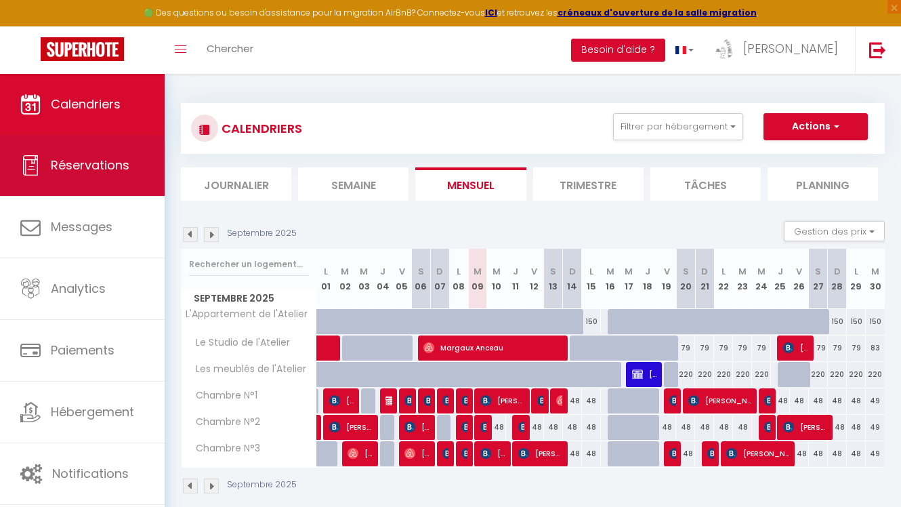
click at [138, 170] on link "Réservations" at bounding box center [82, 165] width 165 height 61
select select "not_cancelled"
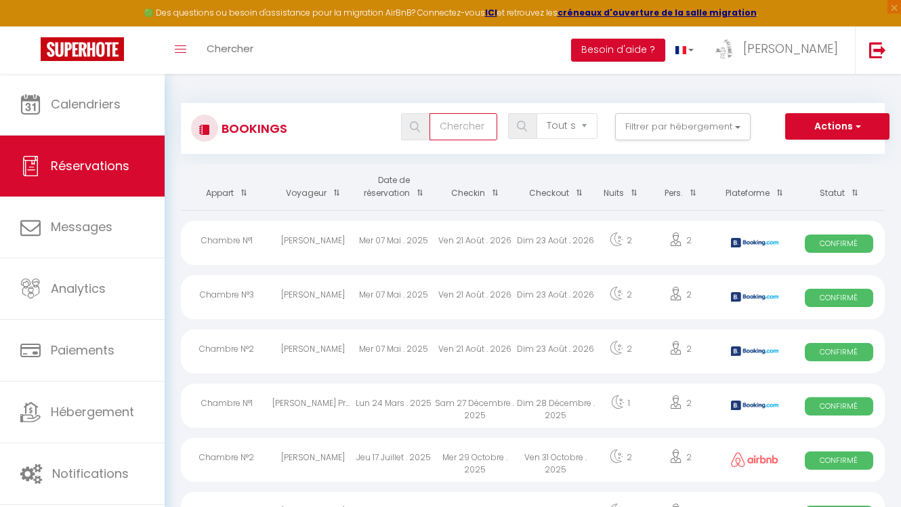
click at [458, 125] on input "text" at bounding box center [464, 126] width 68 height 27
type input "rabier"
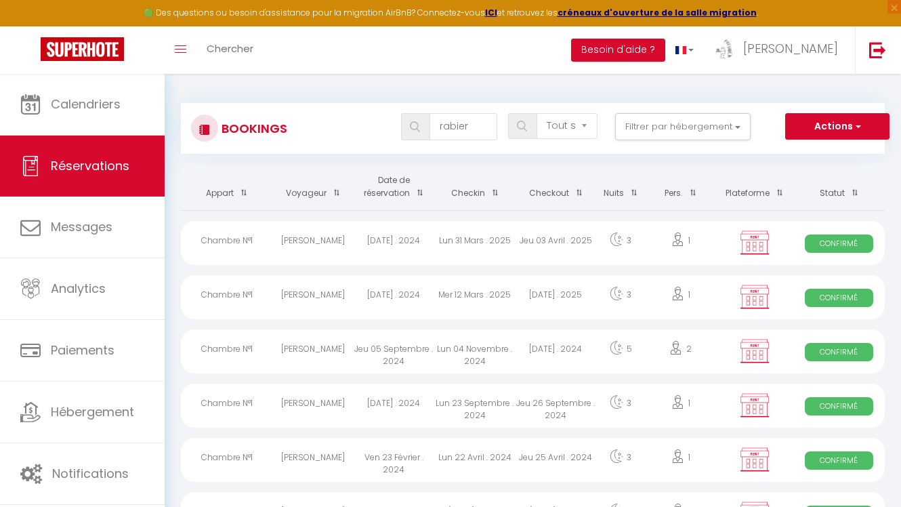
click at [377, 247] on div "[DATE] . 2024" at bounding box center [394, 243] width 81 height 44
select select "OK"
select select "KO"
select select "0"
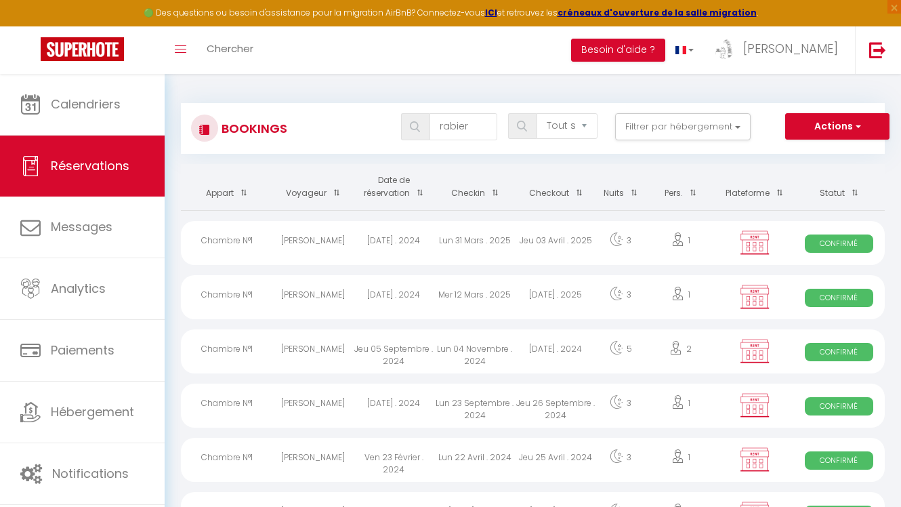
select select "1"
select select
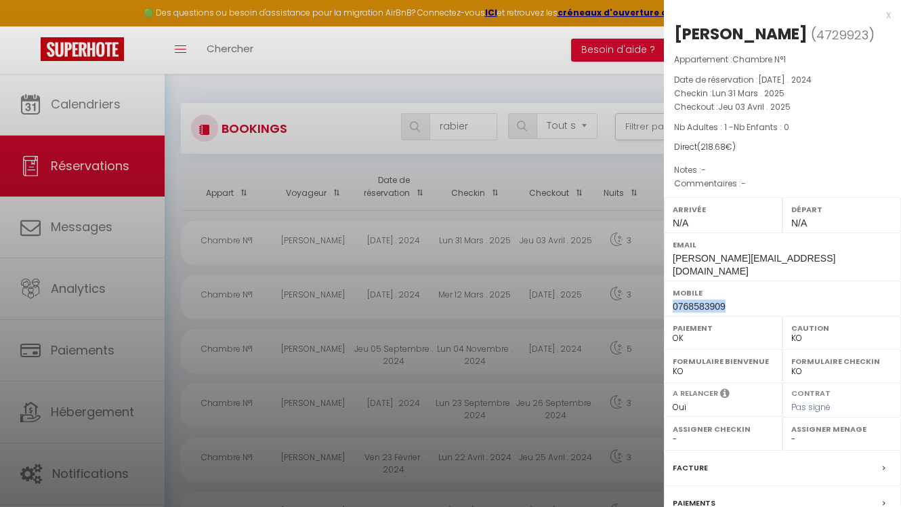
drag, startPoint x: 728, startPoint y: 296, endPoint x: 674, endPoint y: 291, distance: 53.8
click at [674, 291] on div "Mobile [PHONE_NUMBER]" at bounding box center [782, 298] width 237 height 35
copy span "0768583909"
